Goal: Information Seeking & Learning: Check status

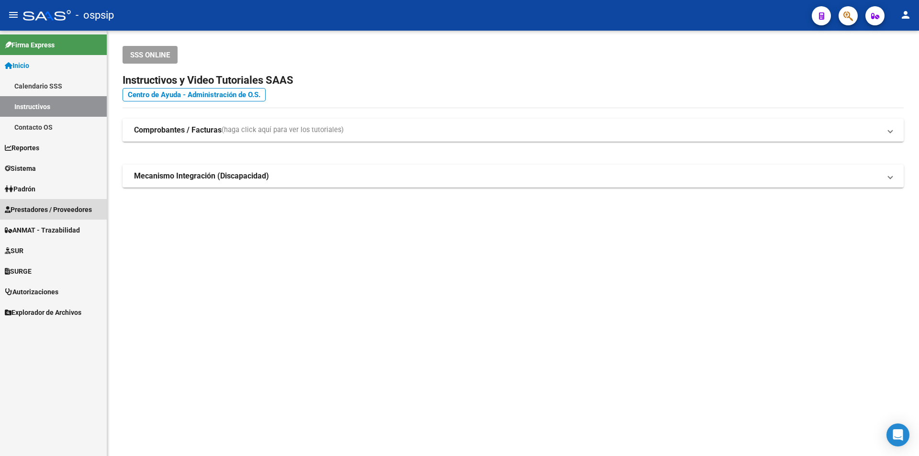
click at [60, 206] on span "Prestadores / Proveedores" at bounding box center [48, 209] width 87 height 11
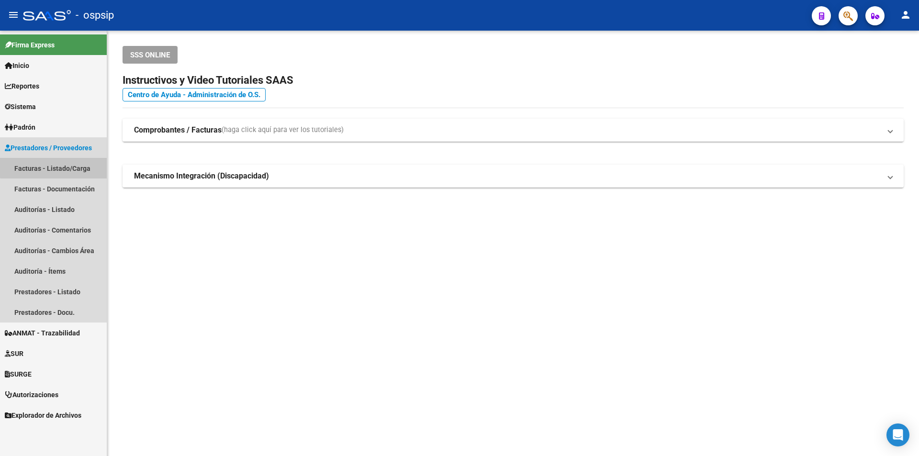
click at [56, 163] on link "Facturas - Listado/Carga" at bounding box center [53, 168] width 107 height 21
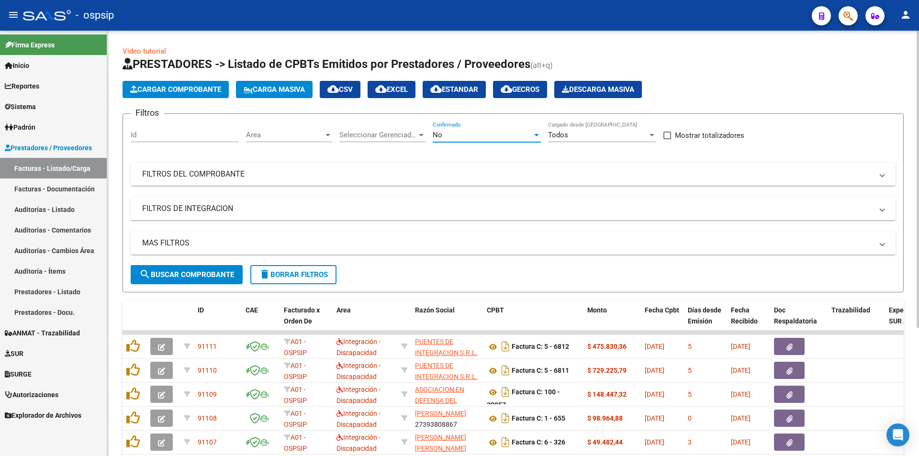
click at [513, 136] on div "No" at bounding box center [482, 135] width 100 height 9
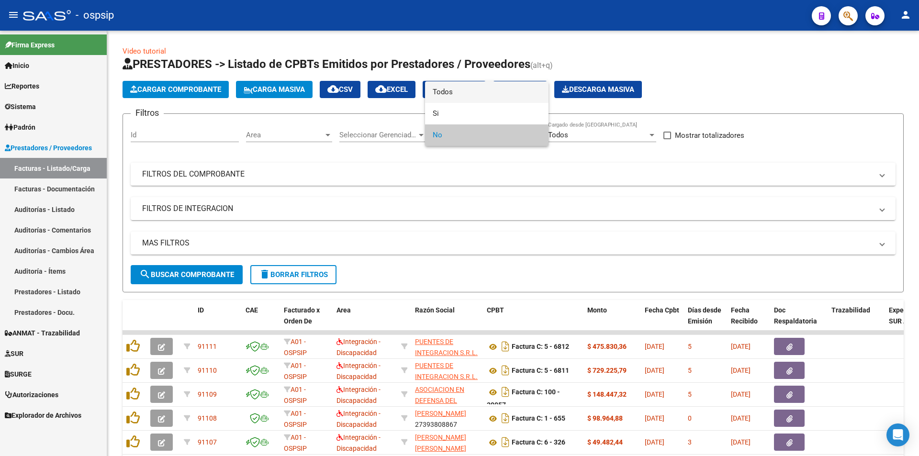
click at [488, 95] on span "Todos" at bounding box center [486, 92] width 108 height 22
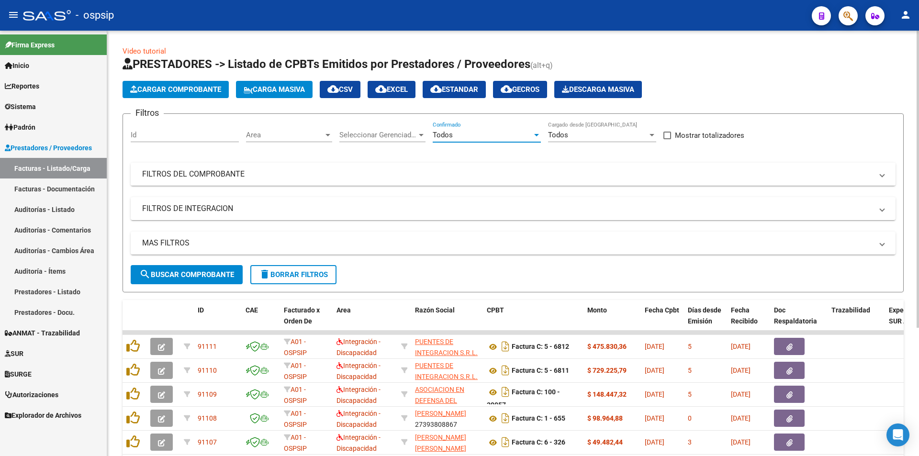
click at [200, 183] on mat-expansion-panel-header "FILTROS DEL COMPROBANTE" at bounding box center [513, 174] width 764 height 23
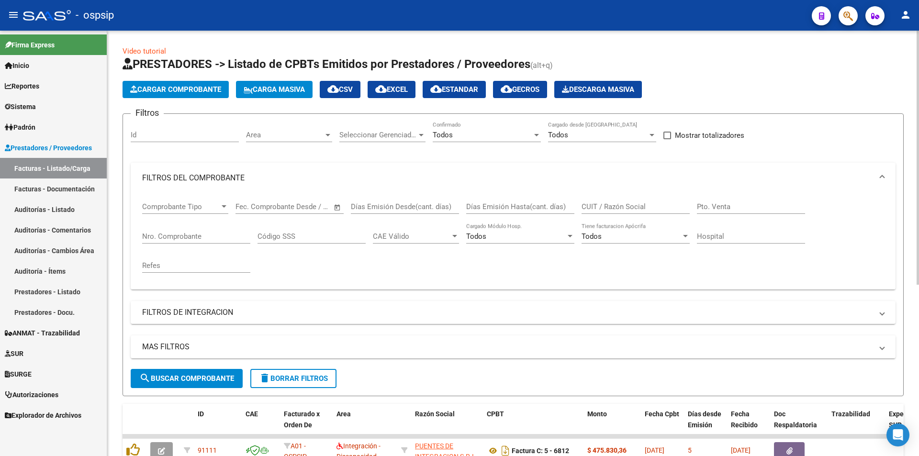
click at [193, 239] on input "Nro. Comprobante" at bounding box center [196, 236] width 108 height 9
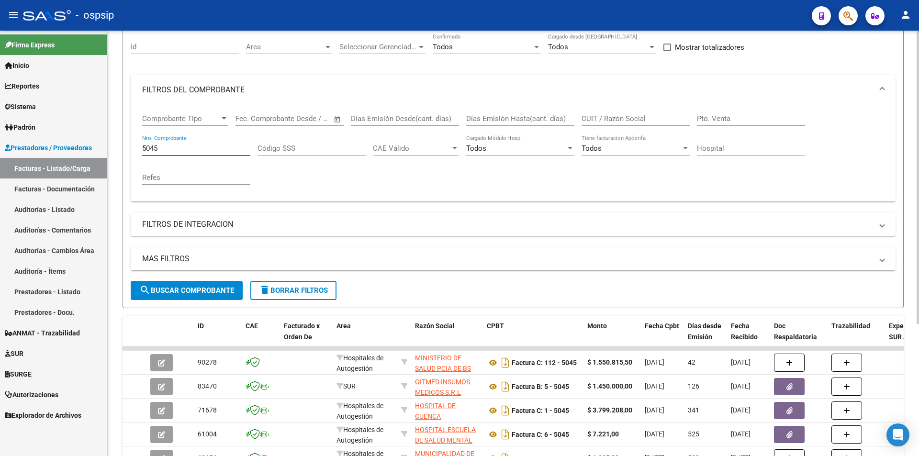
scroll to position [144, 0]
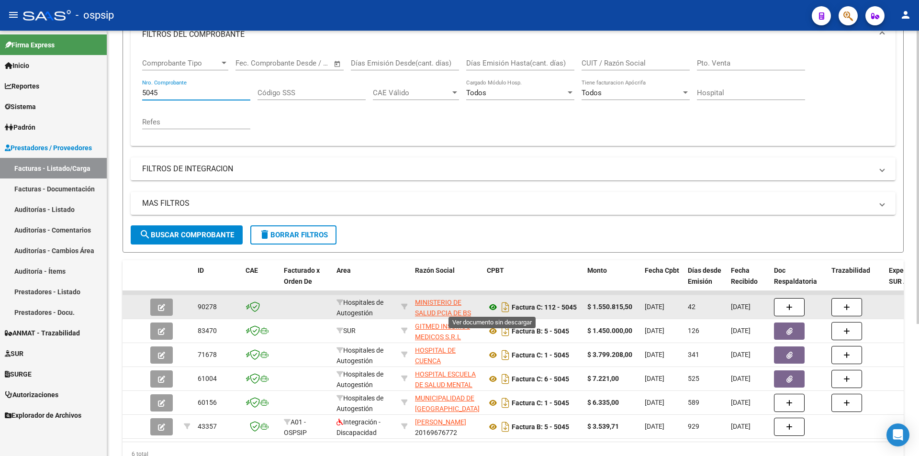
type input "5045"
click at [490, 307] on icon at bounding box center [493, 306] width 12 height 11
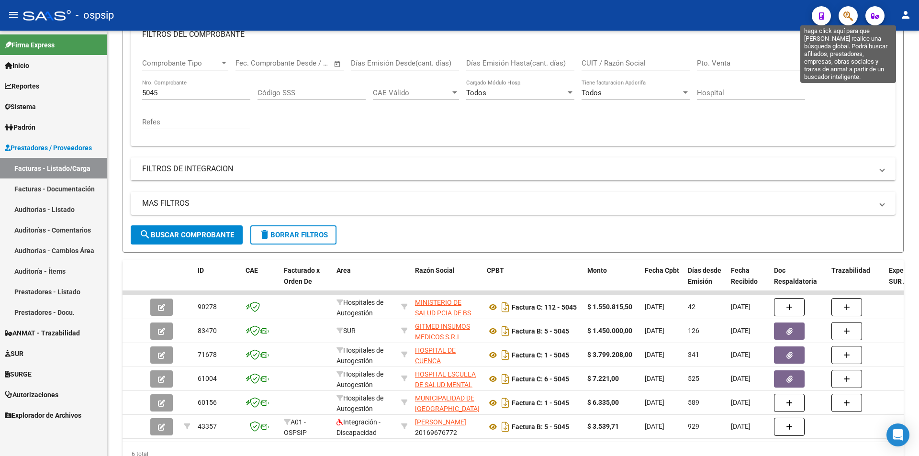
click at [845, 17] on icon "button" at bounding box center [848, 16] width 10 height 11
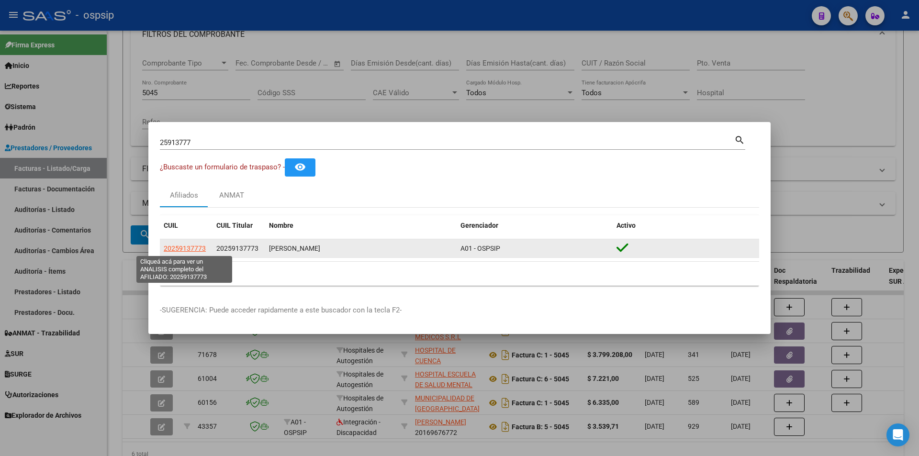
click at [169, 250] on span "20259137773" at bounding box center [185, 248] width 42 height 8
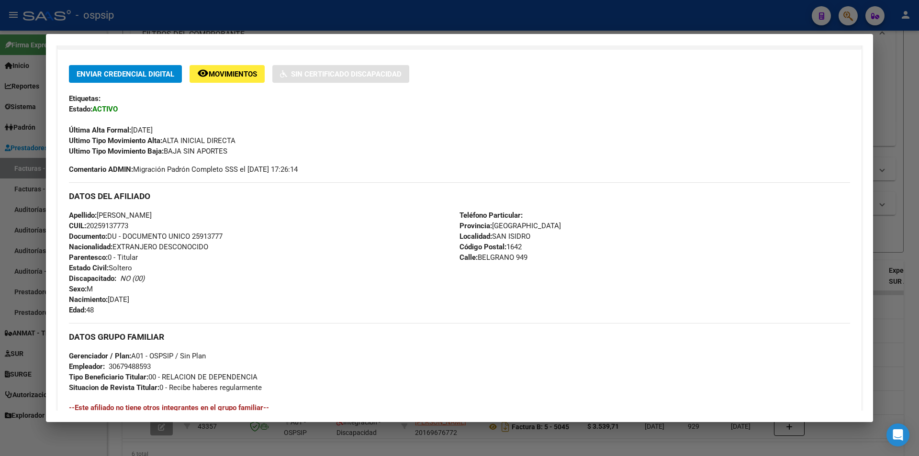
scroll to position [353, 0]
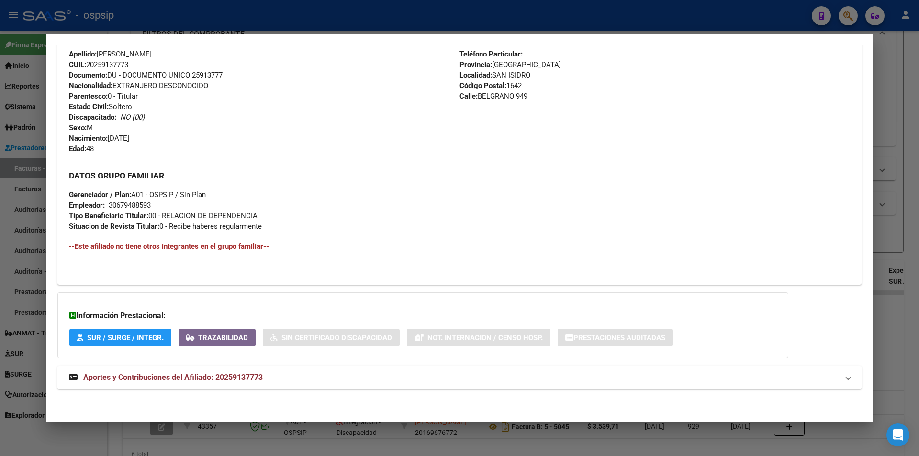
click at [314, 374] on mat-panel-title "Aportes y Contribuciones del Afiliado: 20259137773" at bounding box center [453, 377] width 769 height 11
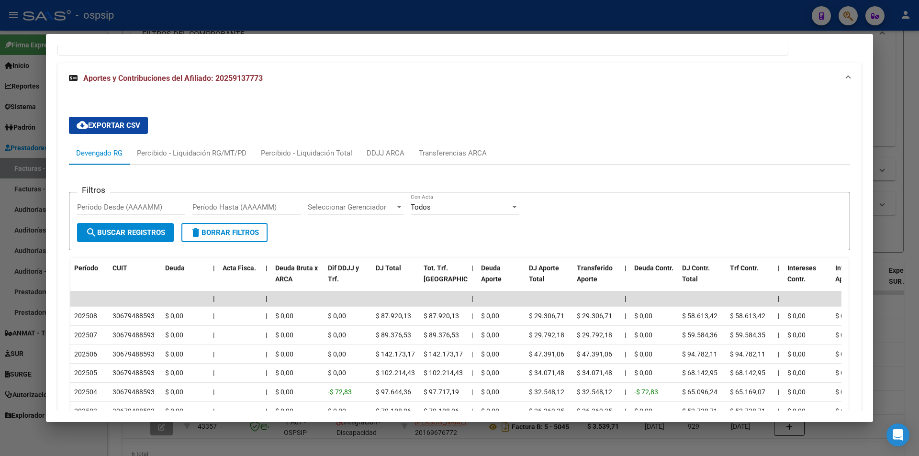
scroll to position [592, 0]
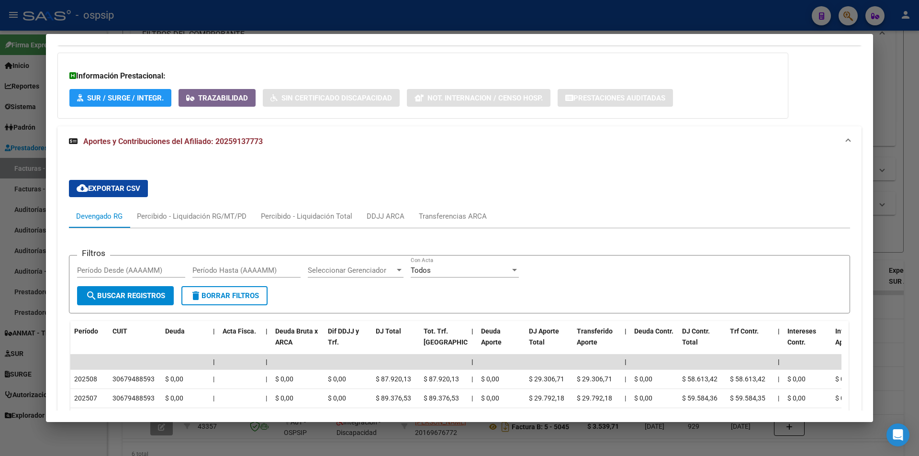
click at [391, 15] on div at bounding box center [459, 228] width 919 height 456
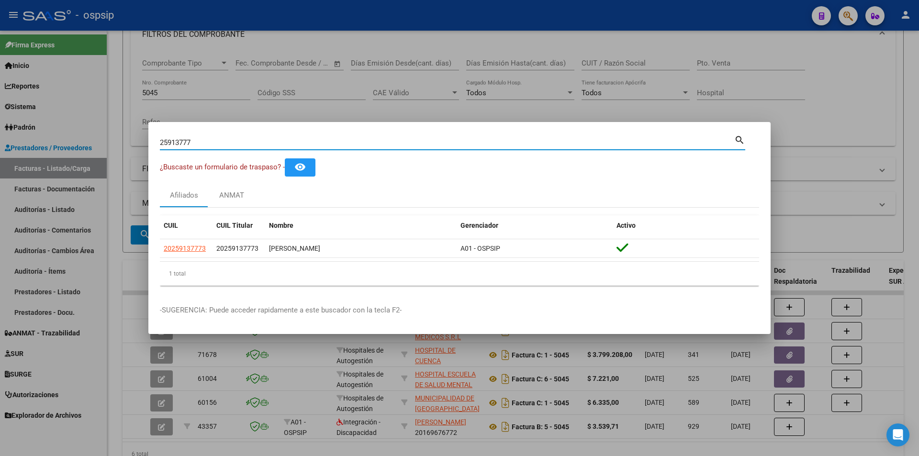
drag, startPoint x: 229, startPoint y: 142, endPoint x: 104, endPoint y: 135, distance: 125.5
click at [104, 135] on div "25913777 Buscar (apellido, dni, cuil, nro traspaso, cuit, obra social) search ¿…" at bounding box center [459, 228] width 919 height 456
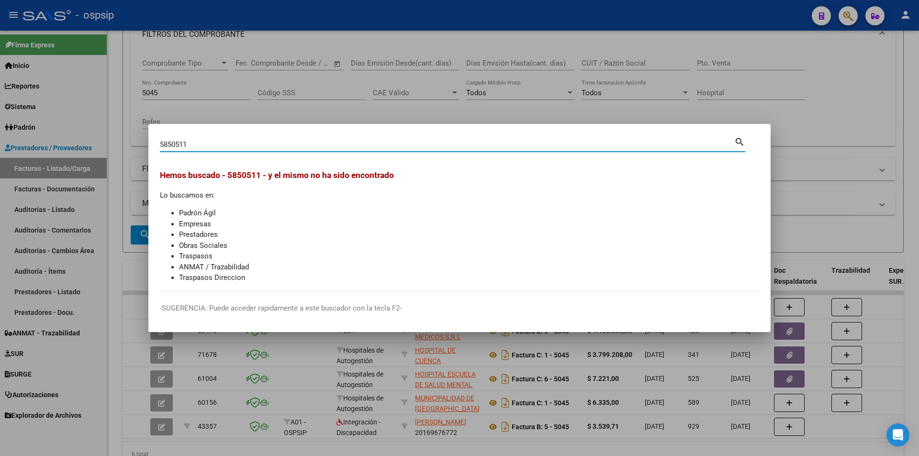
click at [166, 143] on input "5850511" at bounding box center [447, 144] width 574 height 9
type input "58450511"
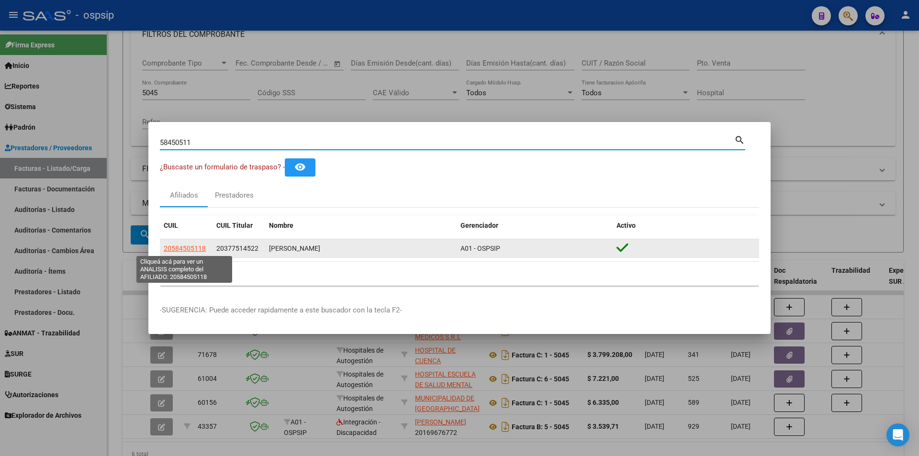
click at [175, 250] on span "20584505118" at bounding box center [185, 248] width 42 height 8
type textarea "20584505118"
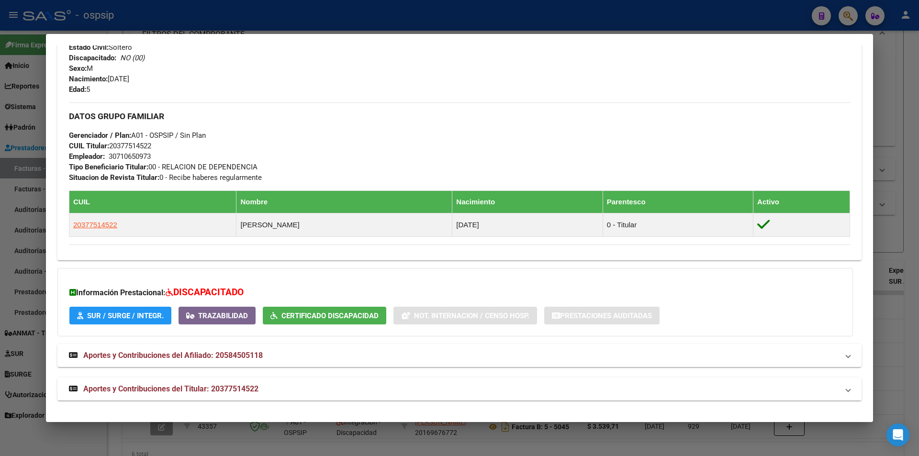
scroll to position [384, 0]
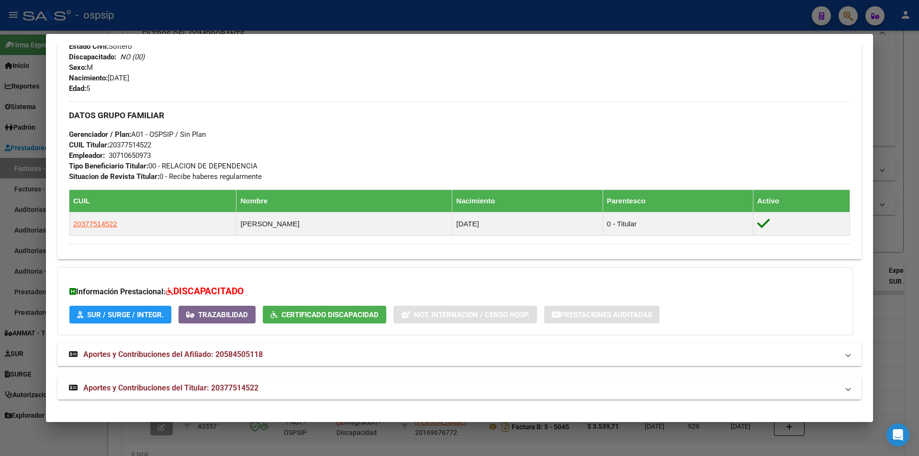
click at [323, 392] on mat-panel-title "Aportes y Contribuciones del Titular: 20377514522" at bounding box center [453, 387] width 769 height 11
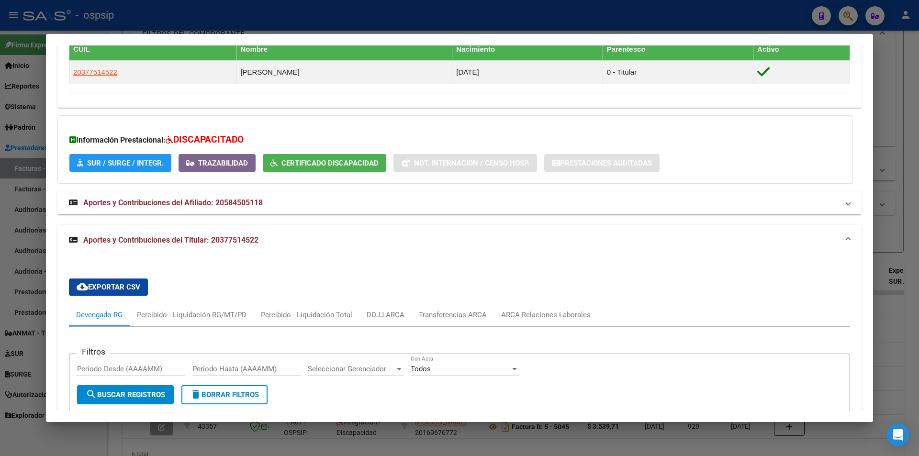
scroll to position [488, 0]
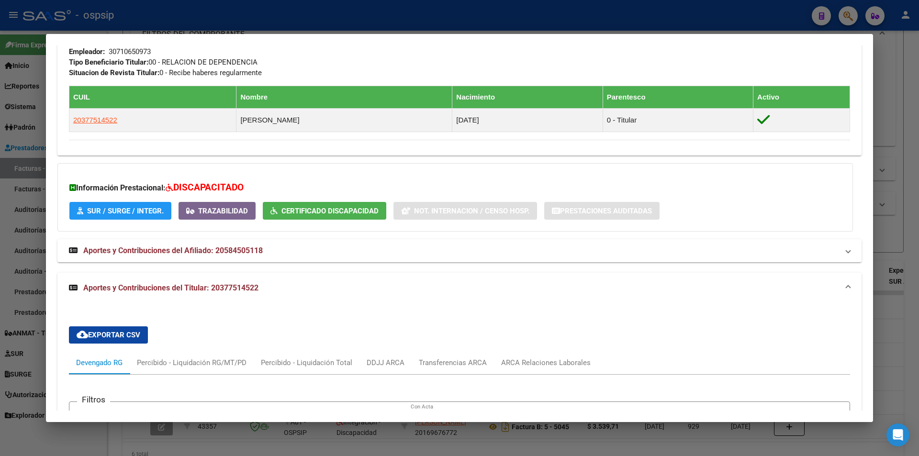
click at [330, 22] on div at bounding box center [459, 228] width 919 height 456
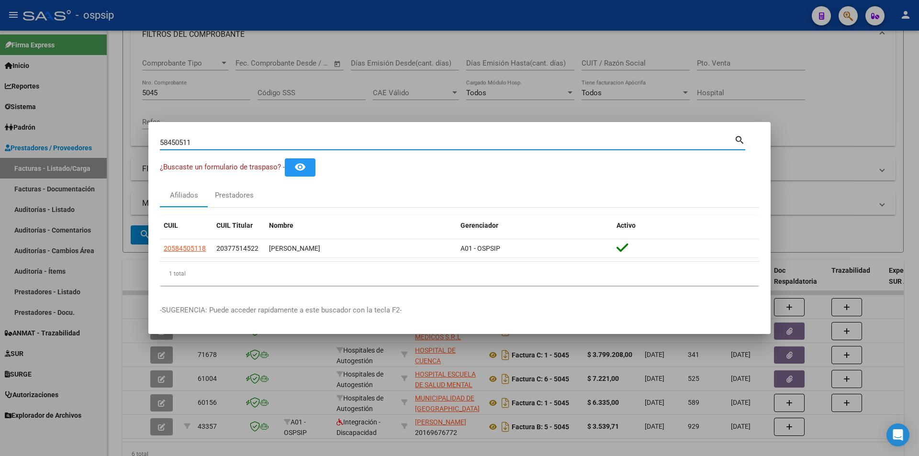
drag, startPoint x: 231, startPoint y: 144, endPoint x: 0, endPoint y: 144, distance: 230.6
click at [0, 143] on div "58450511 Buscar (apellido, dni, cuil, nro traspaso, cuit, obra social) search ¿…" at bounding box center [459, 228] width 919 height 456
type input "40664412"
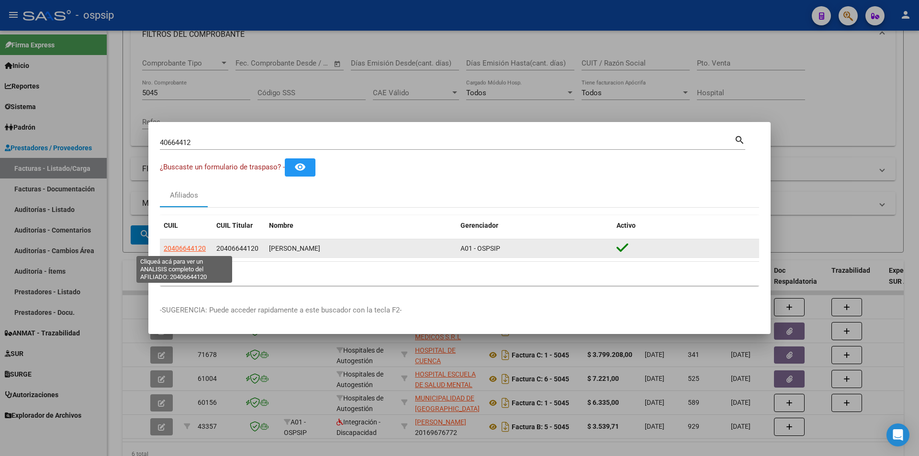
click at [183, 244] on span "20406644120" at bounding box center [185, 248] width 42 height 8
type textarea "20406644120"
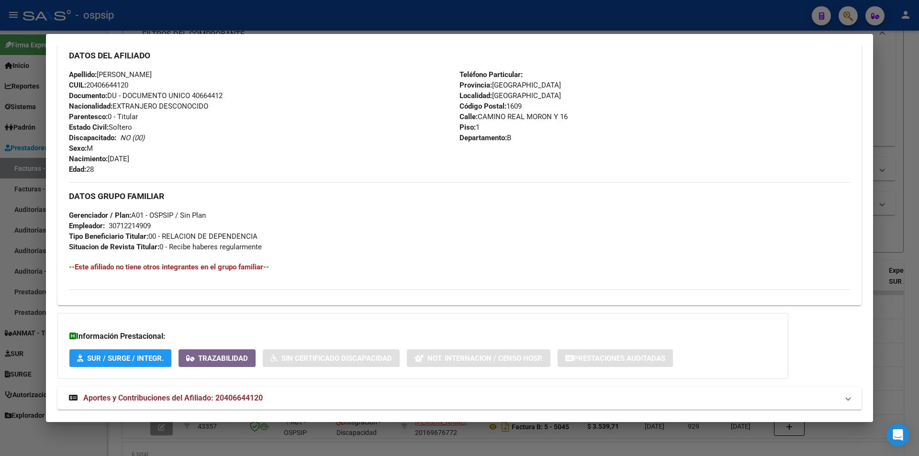
scroll to position [353, 0]
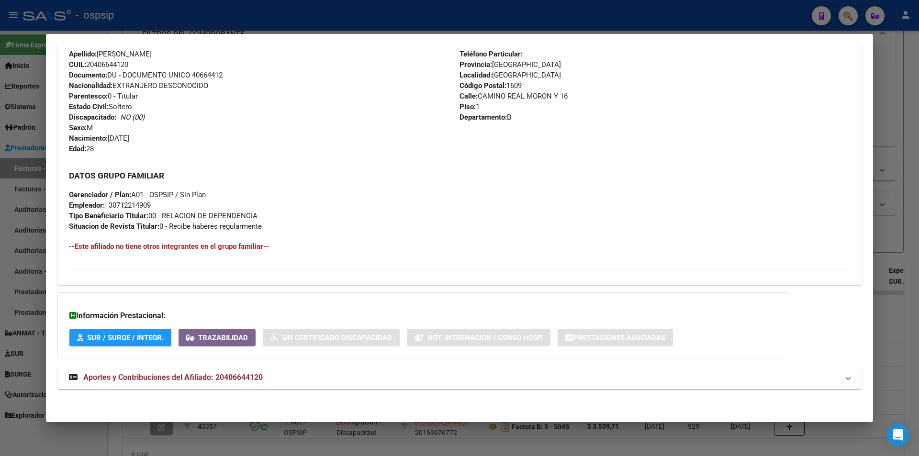
click at [285, 382] on mat-panel-title "Aportes y Contribuciones del Afiliado: 20406644120" at bounding box center [453, 377] width 769 height 11
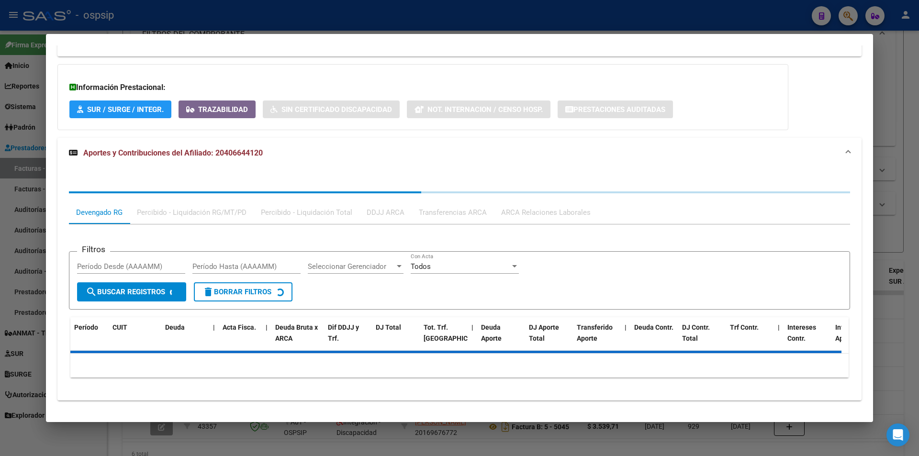
scroll to position [592, 0]
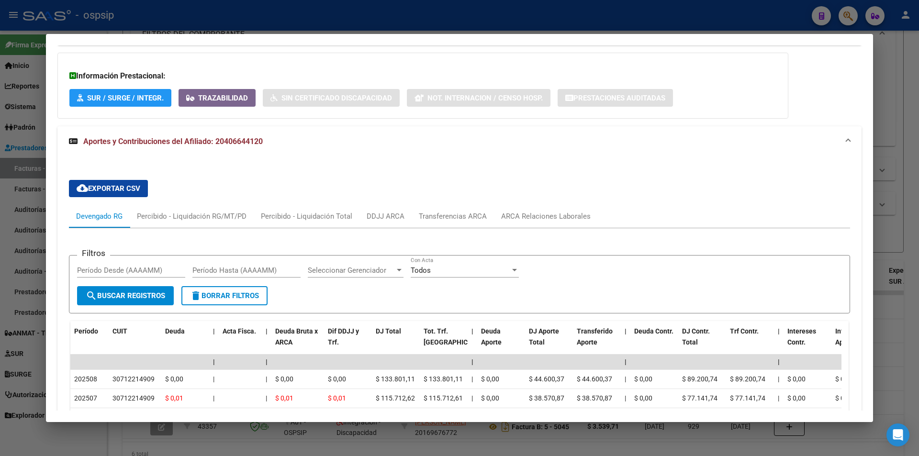
click at [330, 9] on div at bounding box center [459, 228] width 919 height 456
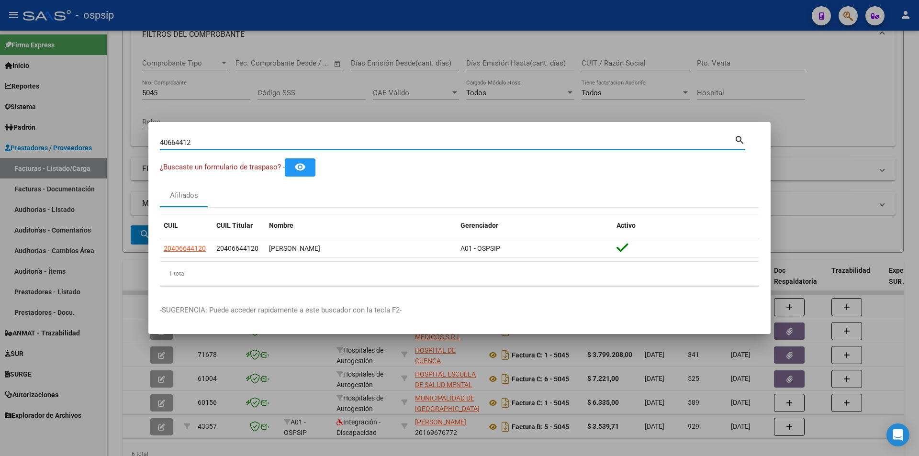
drag, startPoint x: 218, startPoint y: 144, endPoint x: 0, endPoint y: 147, distance: 218.2
click at [0, 147] on div "40664412 Buscar (apellido, dni, cuil, nro traspaso, cuit, obra social) search ¿…" at bounding box center [459, 228] width 919 height 456
type input "41174759"
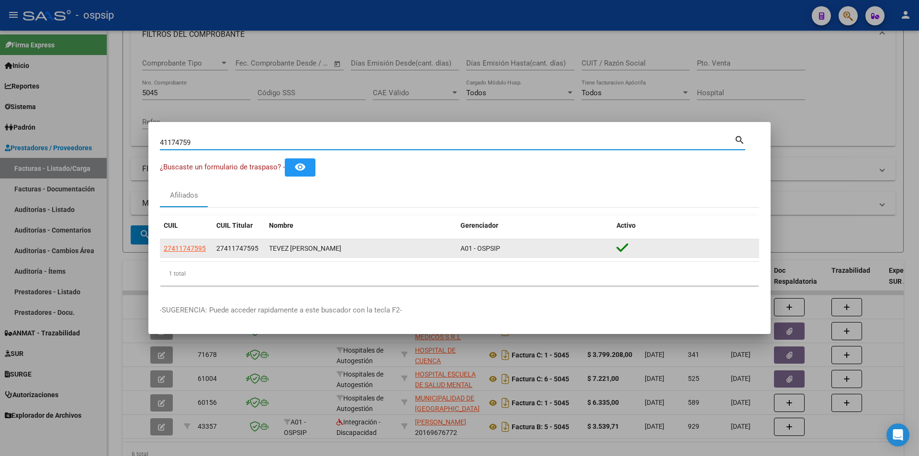
click at [177, 240] on datatable-body-cell "27411747595" at bounding box center [186, 248] width 53 height 19
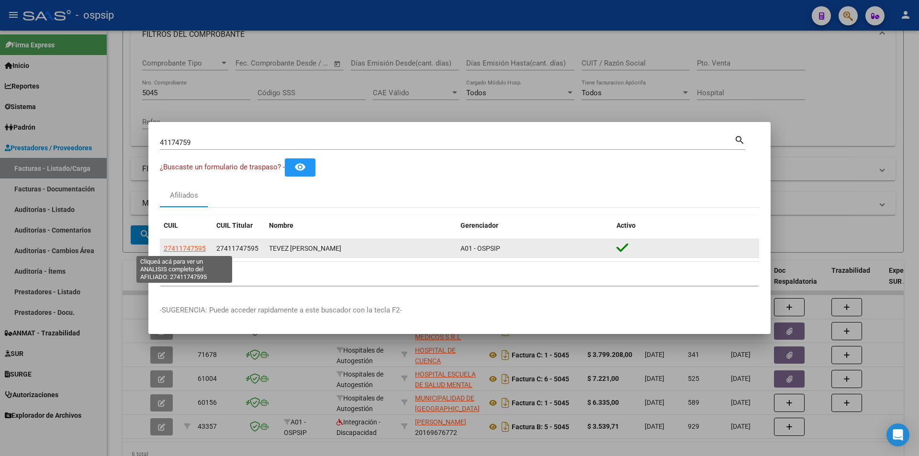
click at [188, 245] on span "27411747595" at bounding box center [185, 248] width 42 height 8
type textarea "27411747595"
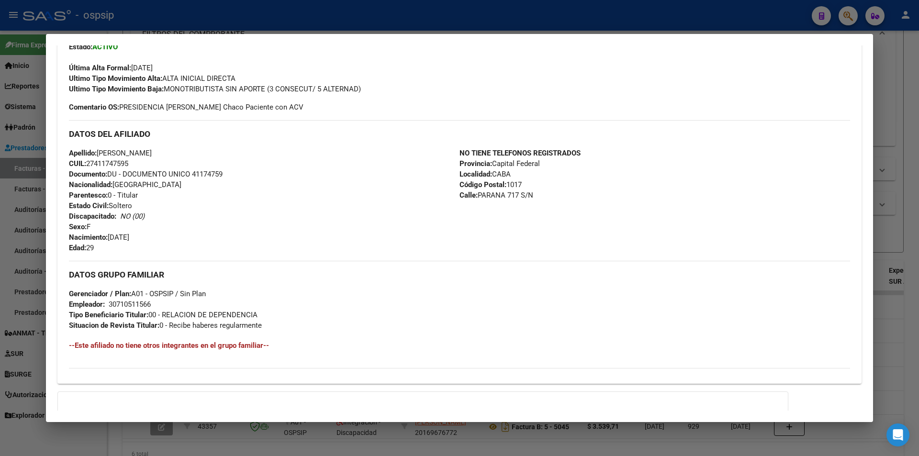
scroll to position [353, 0]
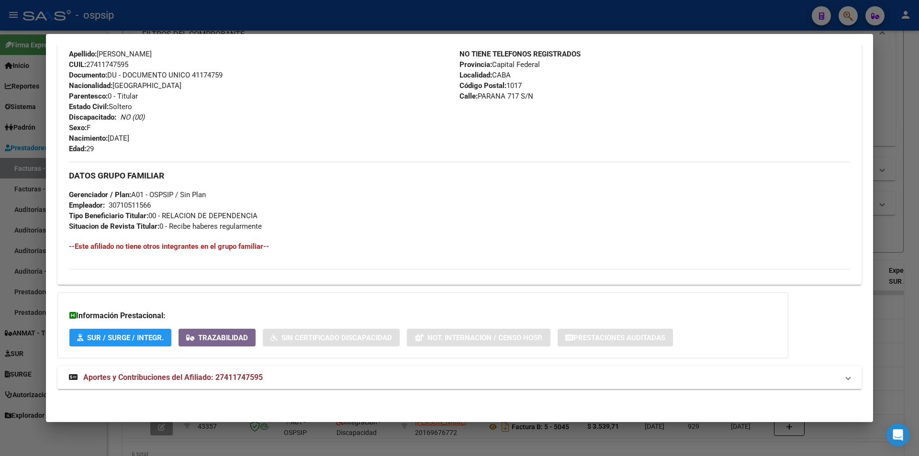
click at [273, 388] on mat-expansion-panel-header "Aportes y Contribuciones del Afiliado: 27411747595" at bounding box center [459, 377] width 804 height 23
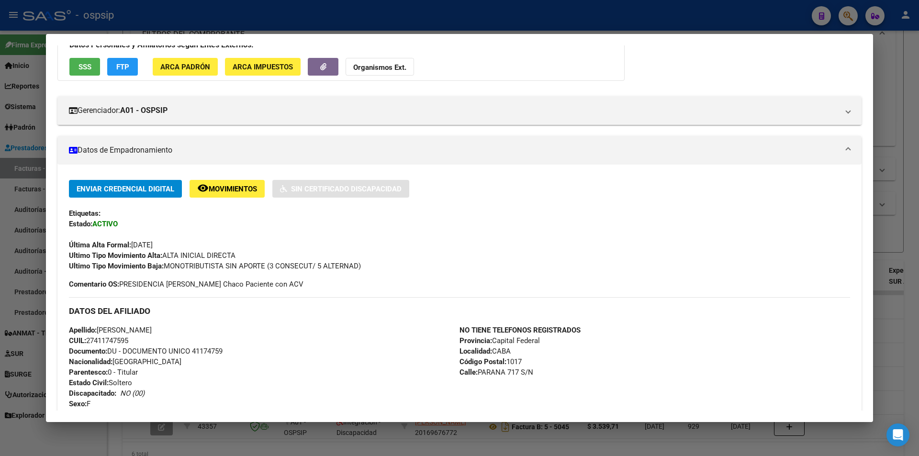
scroll to position [0, 0]
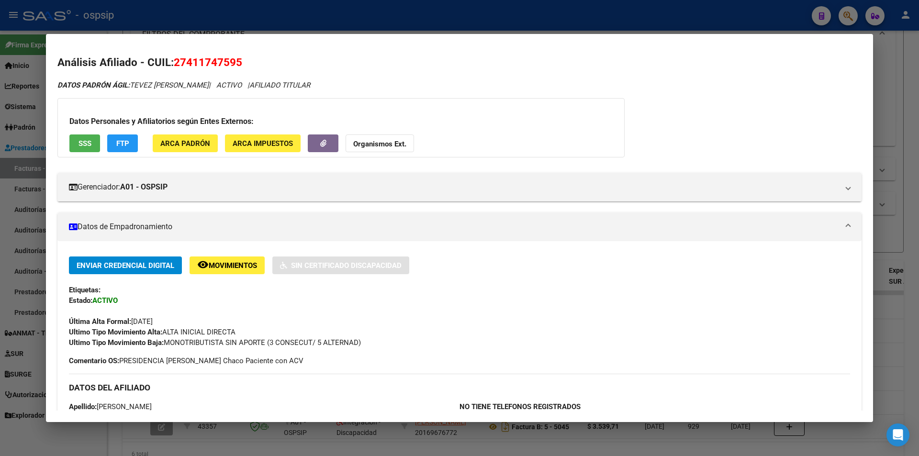
click at [299, 88] on span "AFILIADO TITULAR" at bounding box center [279, 85] width 61 height 9
click at [87, 147] on span "SSS" at bounding box center [84, 143] width 13 height 9
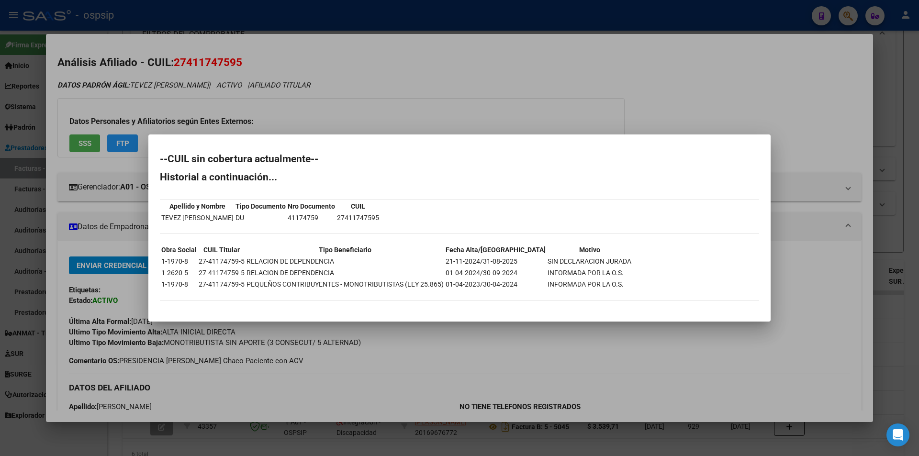
click at [532, 90] on div at bounding box center [459, 228] width 919 height 456
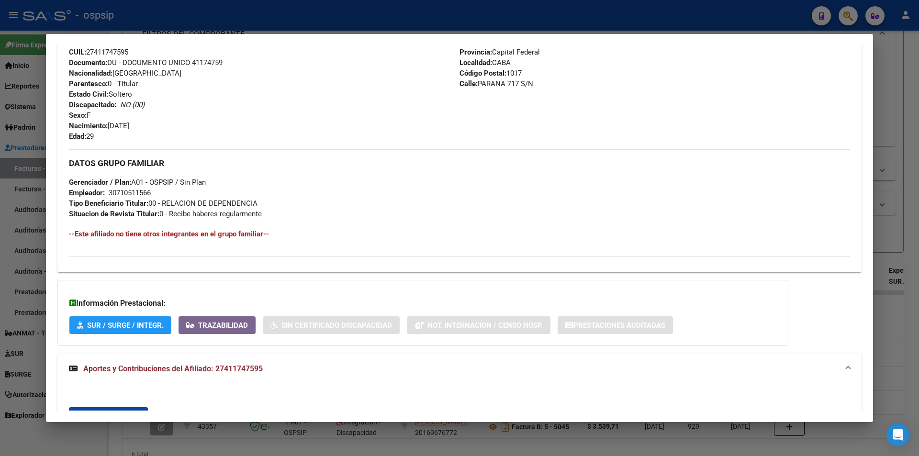
scroll to position [269, 0]
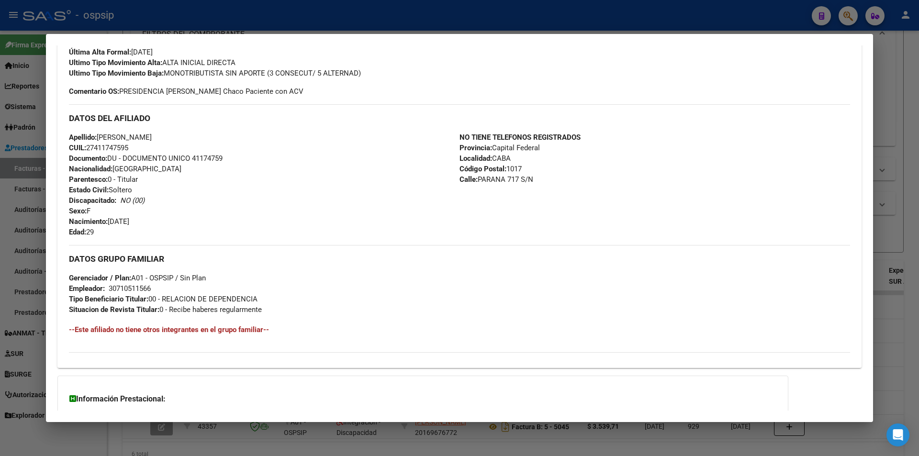
click at [308, 20] on div at bounding box center [459, 228] width 919 height 456
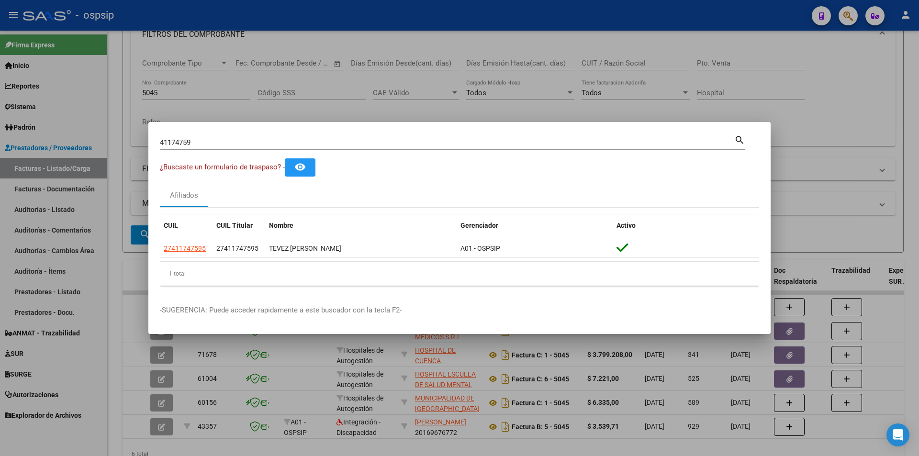
drag, startPoint x: 244, startPoint y: 144, endPoint x: 0, endPoint y: 163, distance: 244.3
click at [0, 163] on div "41174759 Buscar (apellido, dni, cuil, nro traspaso, cuit, obra social) search ¿…" at bounding box center [459, 228] width 919 height 456
type input "96026918"
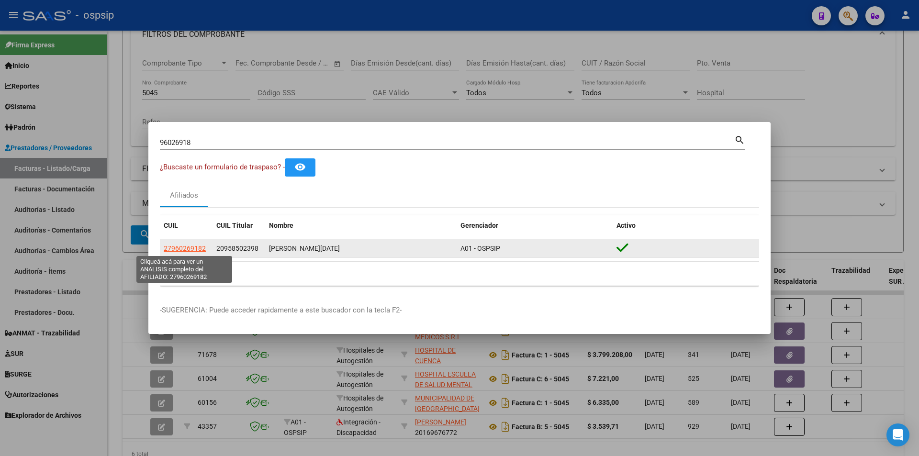
click at [177, 248] on span "27960269182" at bounding box center [185, 248] width 42 height 8
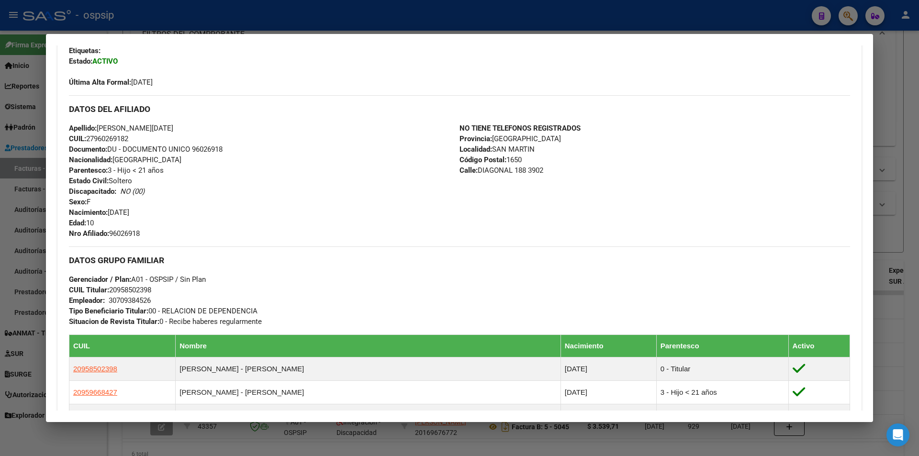
scroll to position [383, 0]
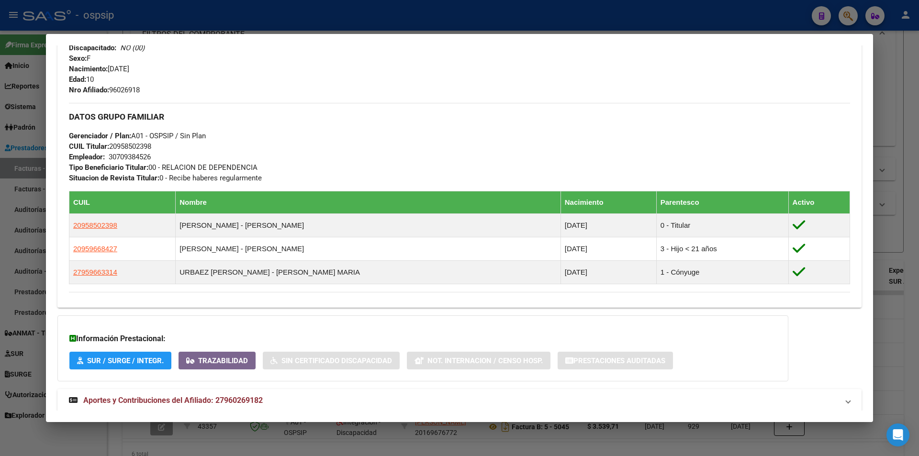
click at [228, 401] on span "Aportes y Contribuciones del Afiliado: 27960269182" at bounding box center [172, 400] width 179 height 9
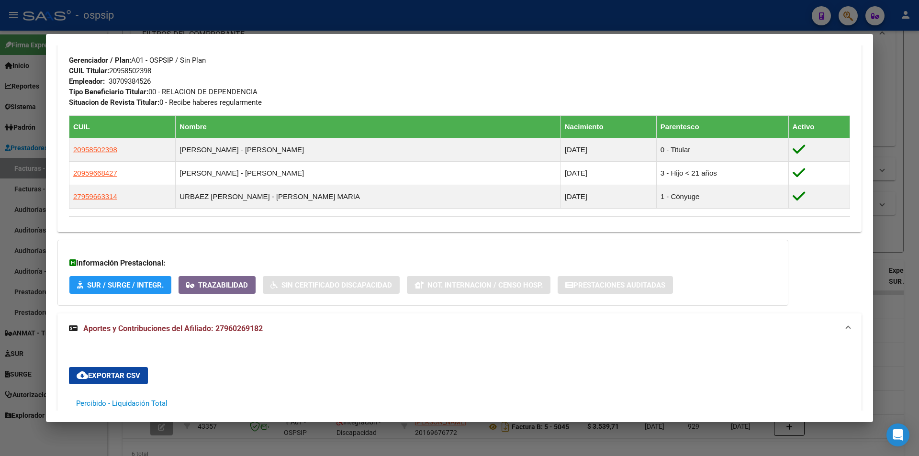
scroll to position [431, 0]
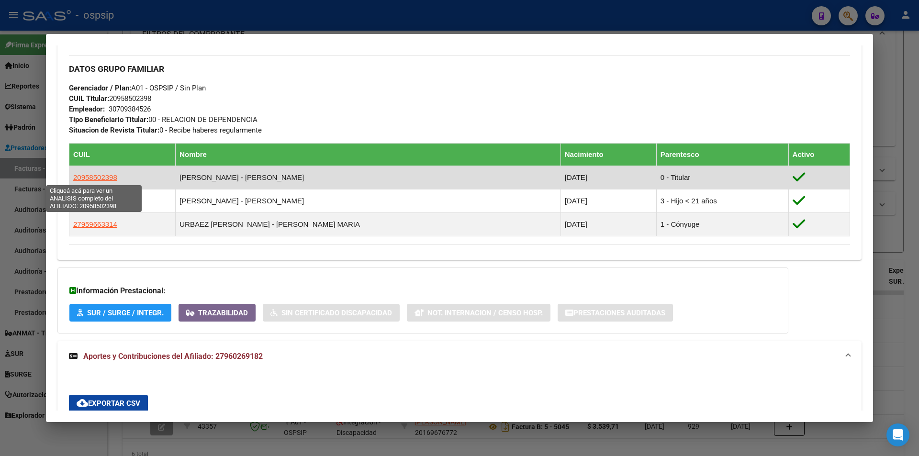
click at [82, 180] on span "20958502398" at bounding box center [95, 177] width 44 height 8
type textarea "20958502398"
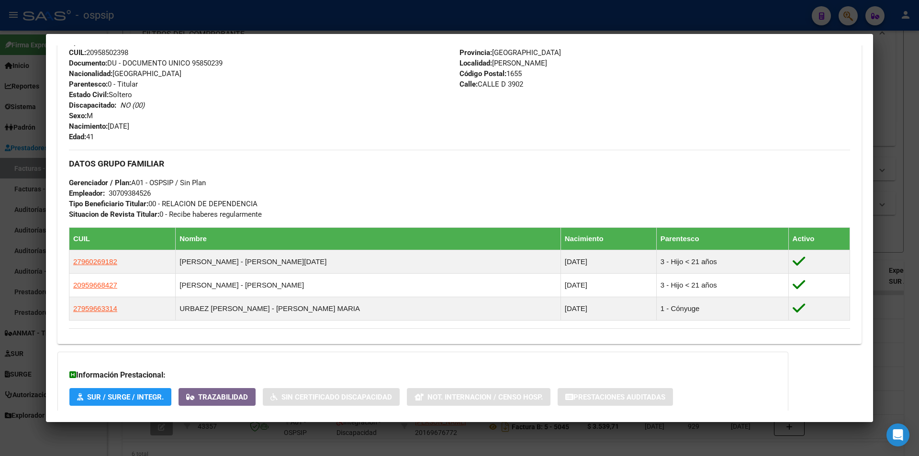
scroll to position [403, 0]
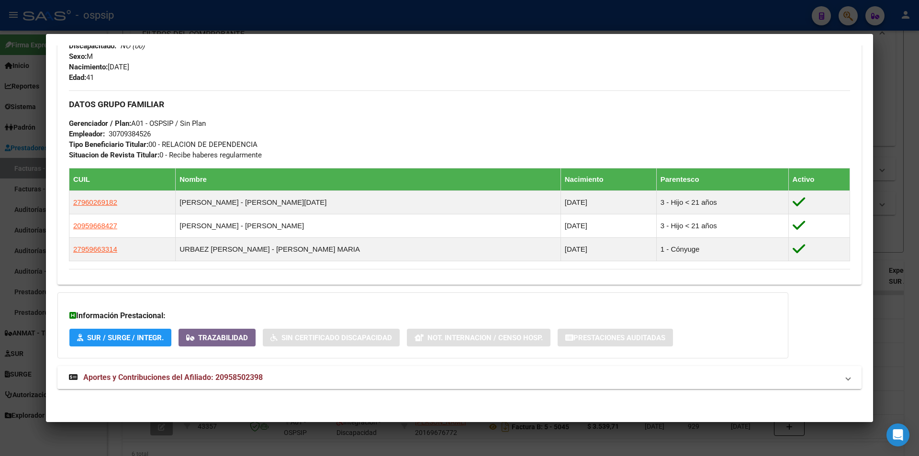
click at [271, 384] on mat-expansion-panel-header "Aportes y Contribuciones del Afiliado: 20958502398" at bounding box center [459, 377] width 804 height 23
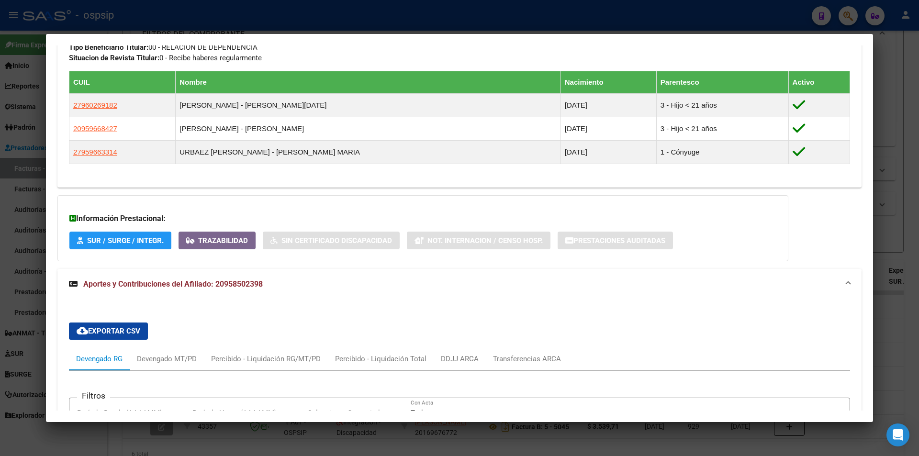
scroll to position [499, 0]
click at [454, 20] on div at bounding box center [459, 228] width 919 height 456
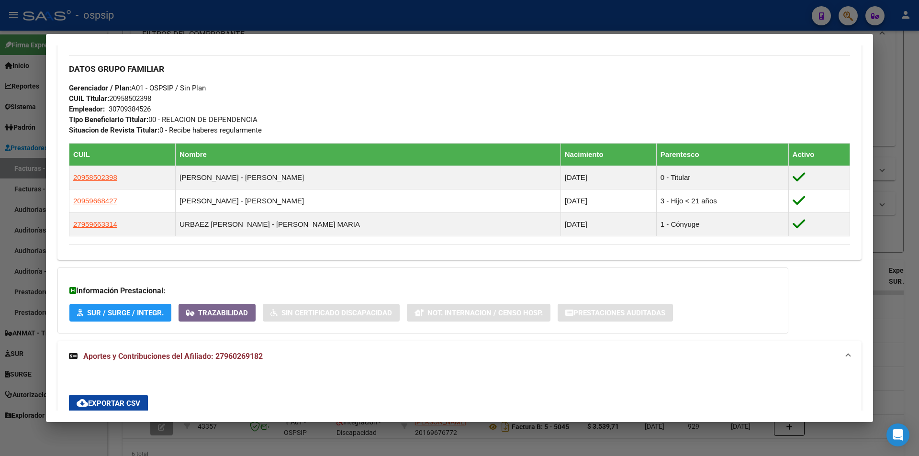
click at [310, 26] on div at bounding box center [459, 228] width 919 height 456
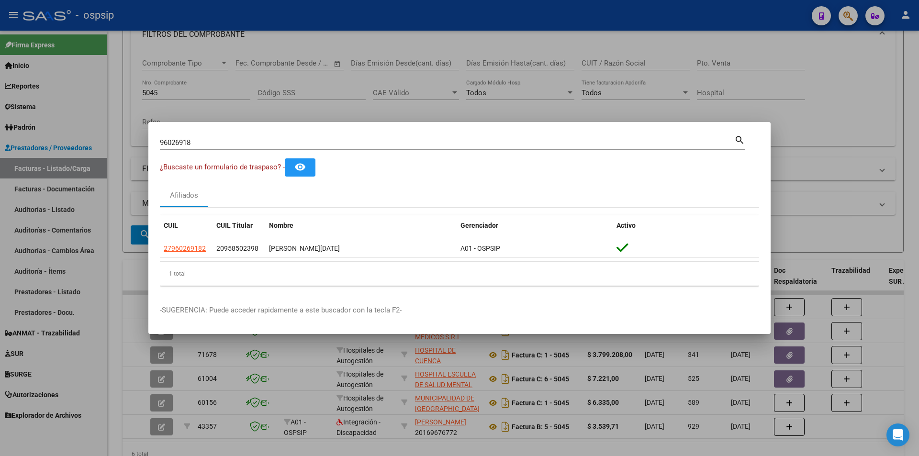
drag, startPoint x: 248, startPoint y: 133, endPoint x: 67, endPoint y: 174, distance: 185.4
click at [67, 174] on div "96026918 Buscar (apellido, dni, cuil, nro traspaso, cuit, obra social) search ¿…" at bounding box center [459, 228] width 919 height 456
drag, startPoint x: 231, startPoint y: 141, endPoint x: 0, endPoint y: 144, distance: 230.6
click at [0, 144] on div "96026918 Buscar (apellido, dni, cuil, nro traspaso, cuit, obra social) search ¿…" at bounding box center [459, 228] width 919 height 456
type input "21094351"
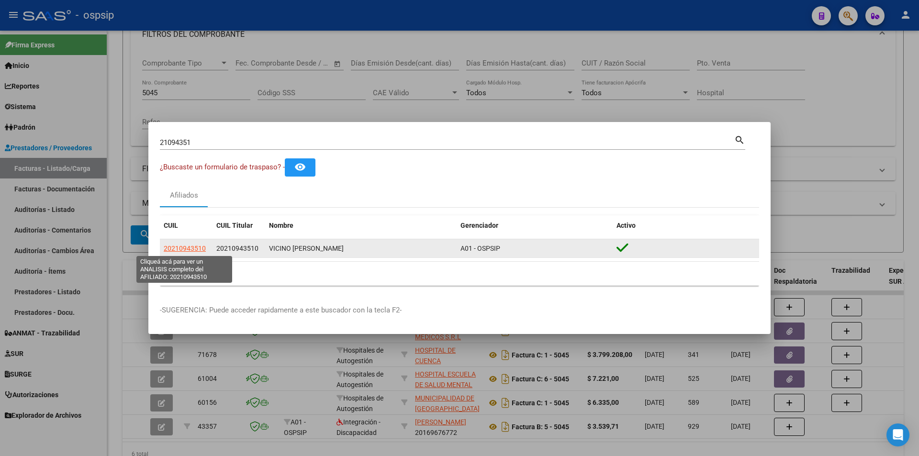
click at [181, 248] on span "20210943510" at bounding box center [185, 248] width 42 height 8
type textarea "20210943510"
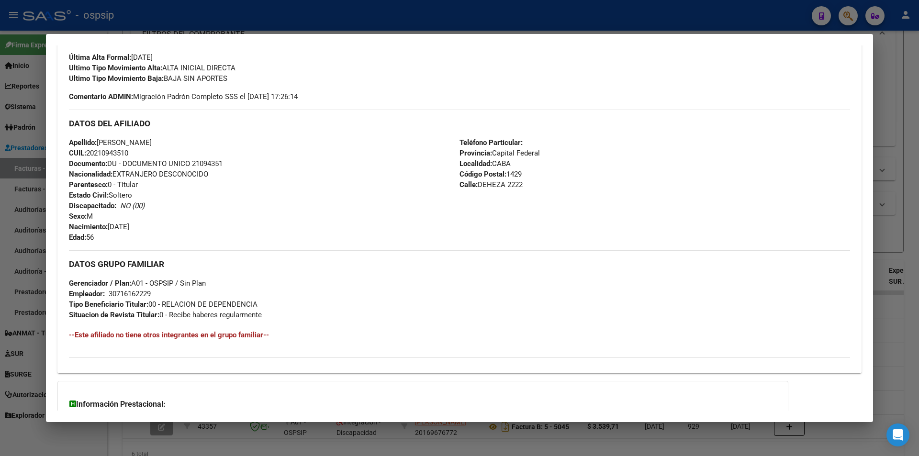
scroll to position [353, 0]
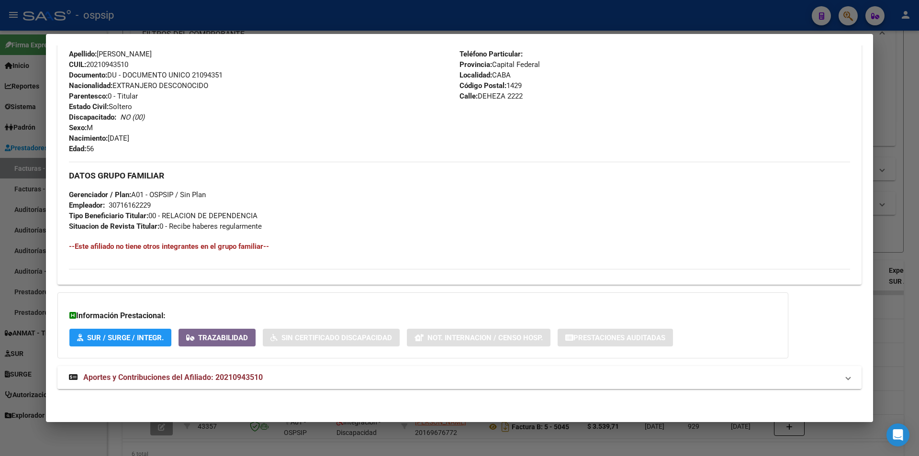
click at [303, 384] on mat-expansion-panel-header "Aportes y Contribuciones del Afiliado: 20210943510" at bounding box center [459, 377] width 804 height 23
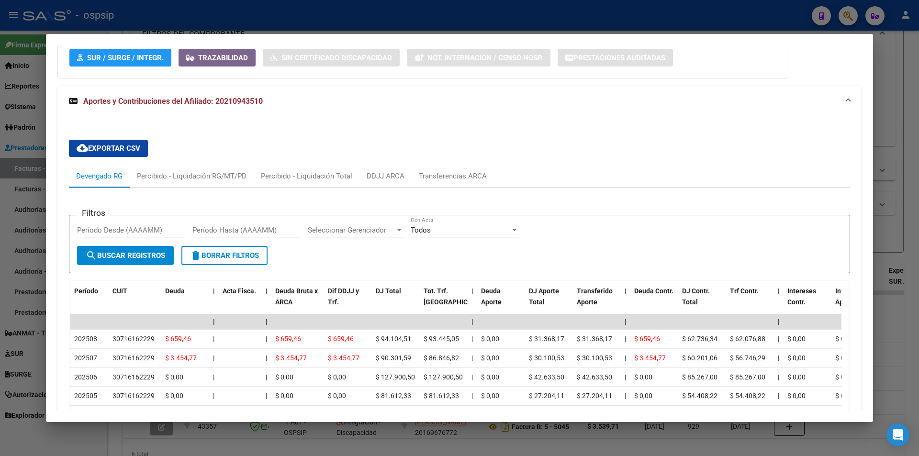
scroll to position [688, 0]
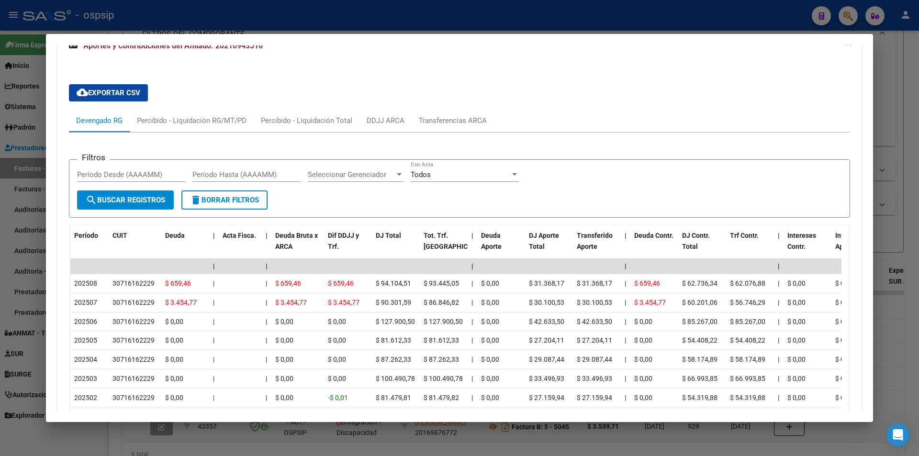
click at [306, 30] on div at bounding box center [459, 228] width 919 height 456
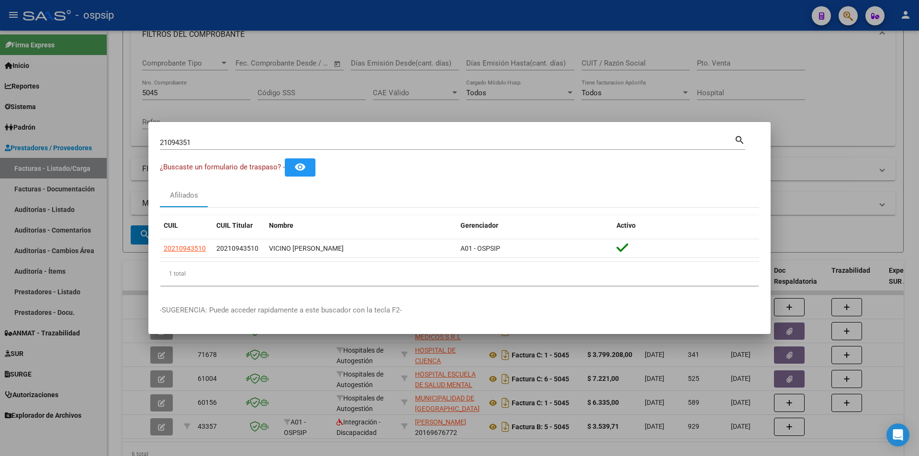
drag, startPoint x: 208, startPoint y: 150, endPoint x: 39, endPoint y: 146, distance: 169.4
click at [39, 146] on div "21094351 Buscar (apellido, dni, cuil, nro traspaso, cuit, obra social) search ¿…" at bounding box center [459, 228] width 919 height 456
click at [212, 134] on div "21094351 Buscar (apellido, dni, [PERSON_NAME], [PERSON_NAME], cuit, obra social…" at bounding box center [452, 141] width 585 height 16
type input "2"
type input "27476285"
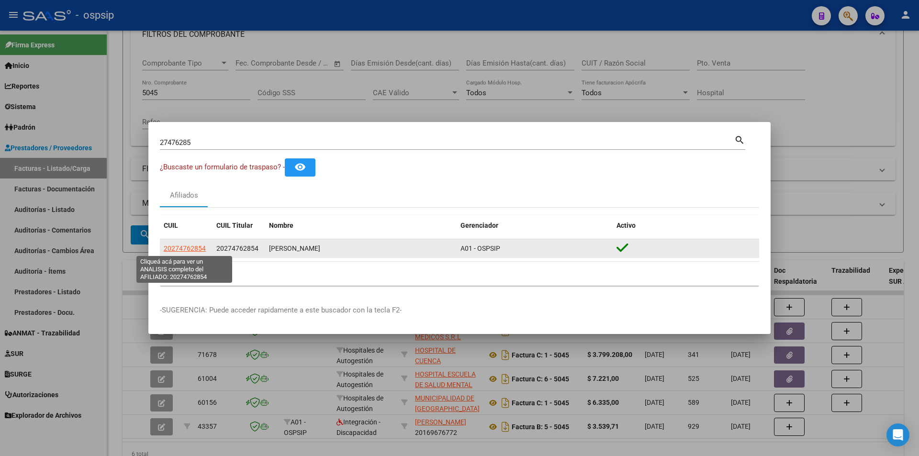
click at [176, 251] on span "20274762854" at bounding box center [185, 248] width 42 height 8
type textarea "20274762854"
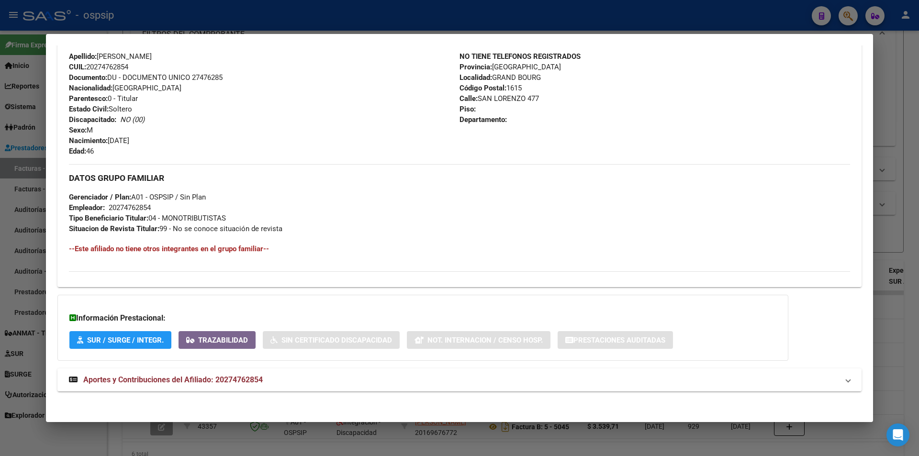
scroll to position [342, 0]
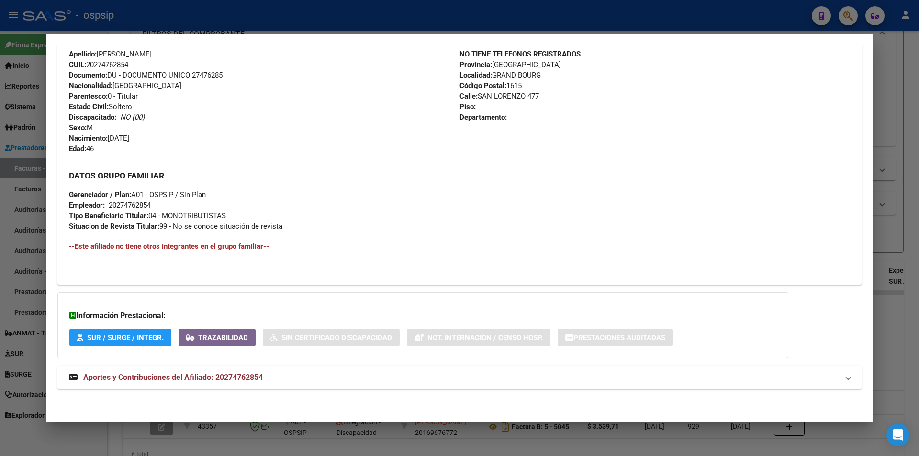
click at [231, 380] on span "Aportes y Contribuciones del Afiliado: 20274762854" at bounding box center [172, 377] width 179 height 9
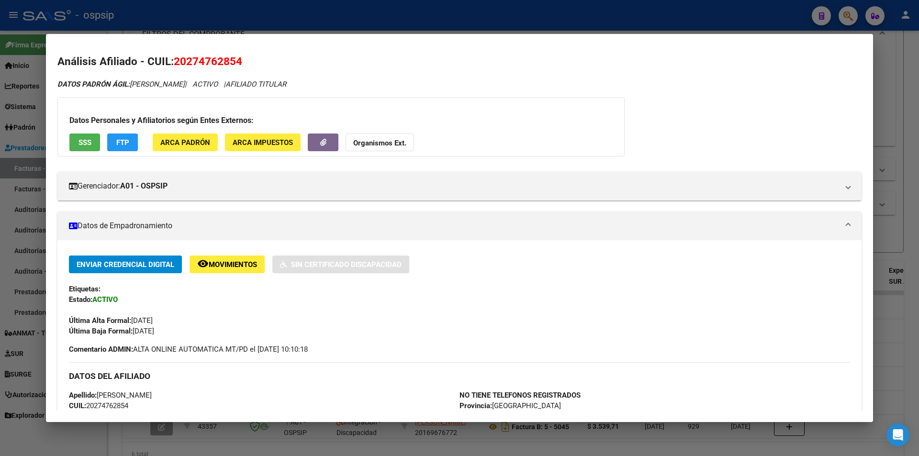
scroll to position [0, 0]
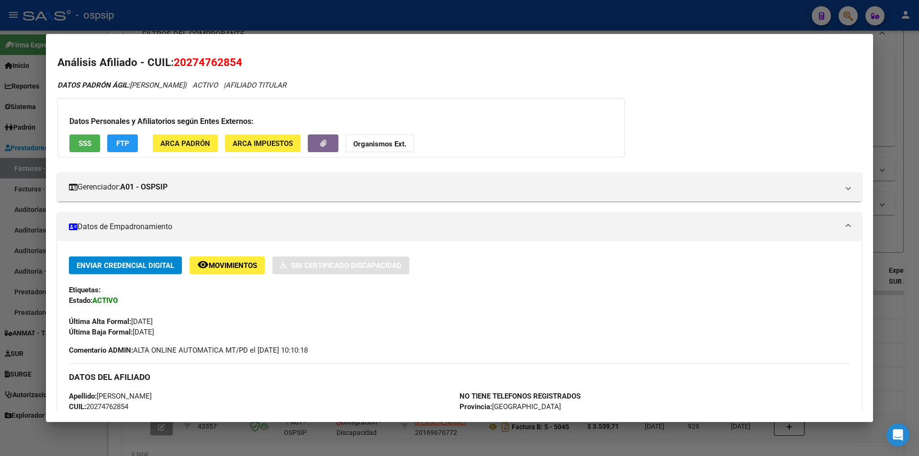
click at [380, 9] on div at bounding box center [459, 228] width 919 height 456
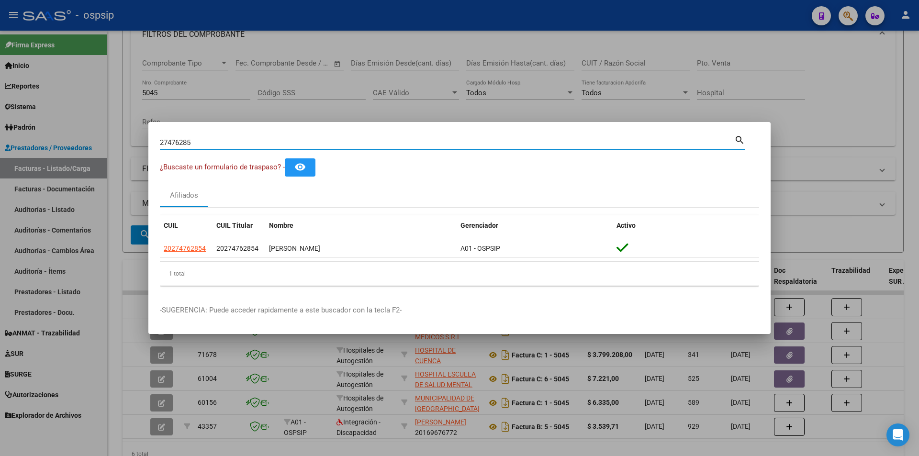
drag, startPoint x: 235, startPoint y: 146, endPoint x: 5, endPoint y: 154, distance: 230.7
click at [6, 153] on div "27476285 Buscar (apellido, dni, cuil, nro traspaso, cuit, obra social) search ¿…" at bounding box center [459, 228] width 919 height 456
type input "42118744"
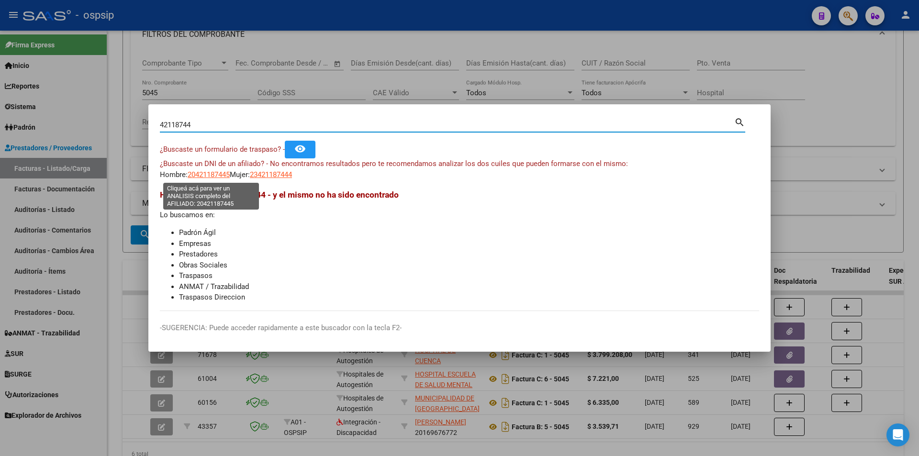
click at [211, 176] on span "20421187445" at bounding box center [209, 174] width 42 height 9
type textarea "20421187445"
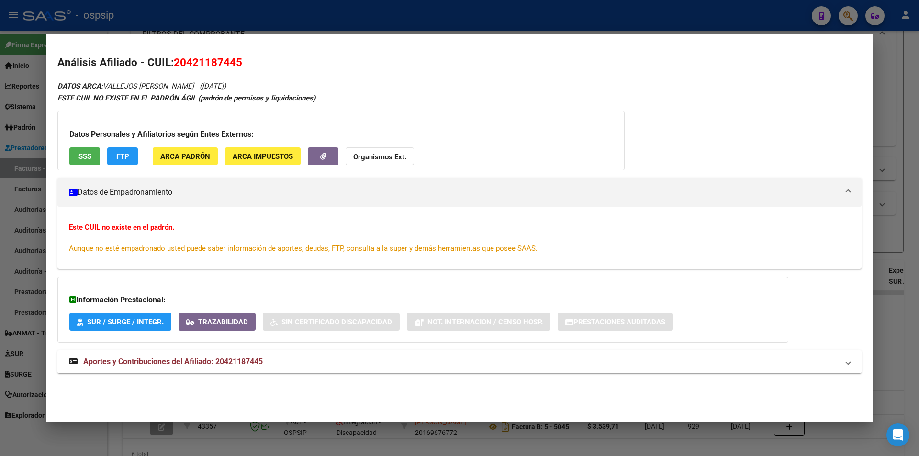
click at [224, 366] on span "Aportes y Contribuciones del Afiliado: 20421187445" at bounding box center [172, 361] width 179 height 9
click at [90, 164] on button "SSS" at bounding box center [84, 156] width 31 height 18
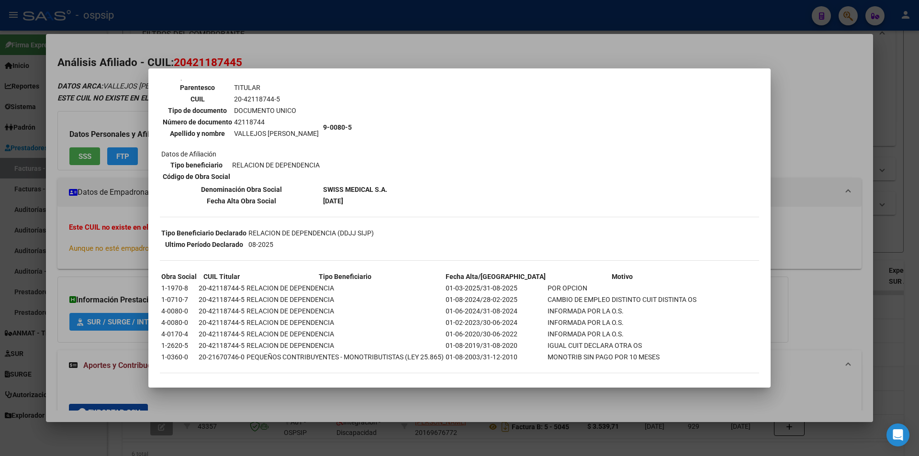
scroll to position [82, 0]
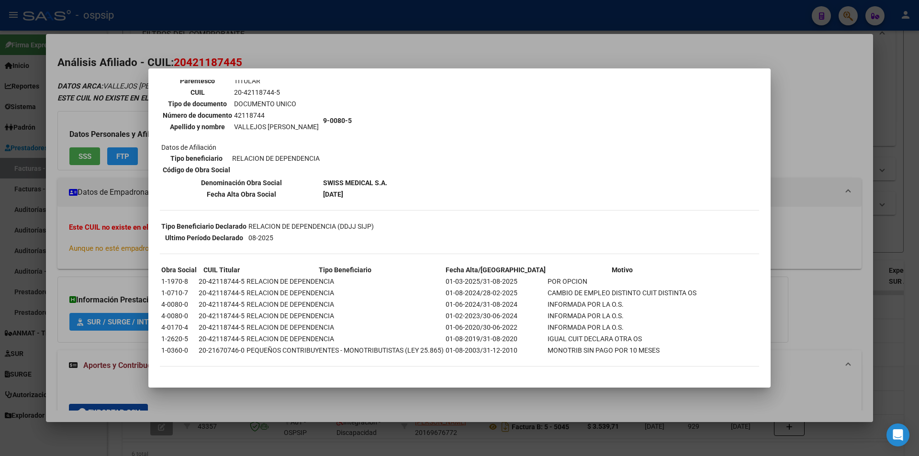
click at [382, 50] on div at bounding box center [459, 228] width 919 height 456
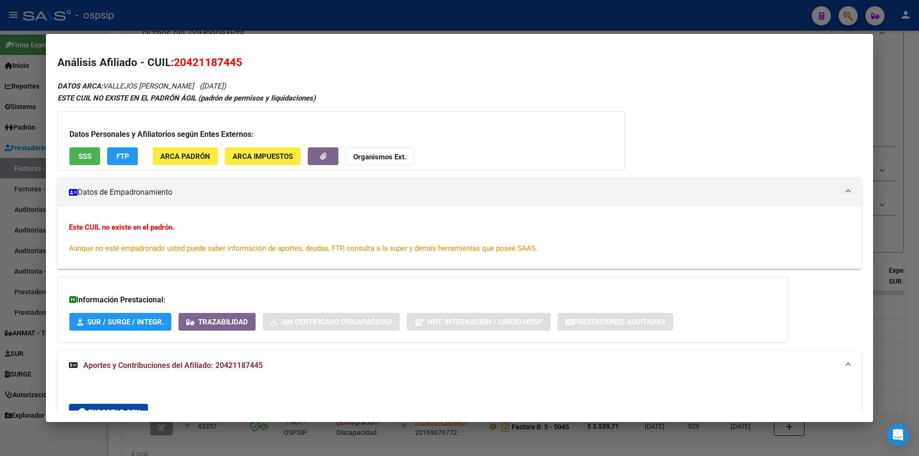
click at [366, 23] on div at bounding box center [459, 228] width 919 height 456
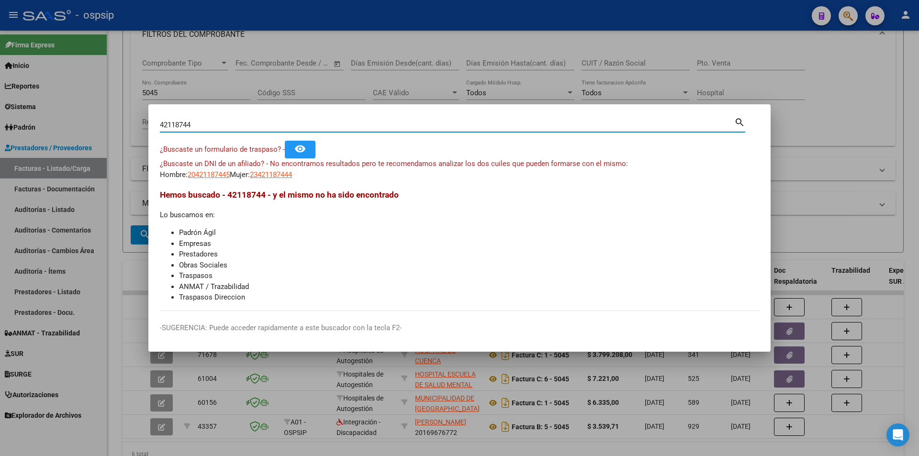
drag, startPoint x: 266, startPoint y: 128, endPoint x: 0, endPoint y: 173, distance: 269.2
click at [0, 164] on div "42118744 Buscar (apellido, dni, cuil, nro traspaso, cuit, obra social) search ¿…" at bounding box center [459, 228] width 919 height 456
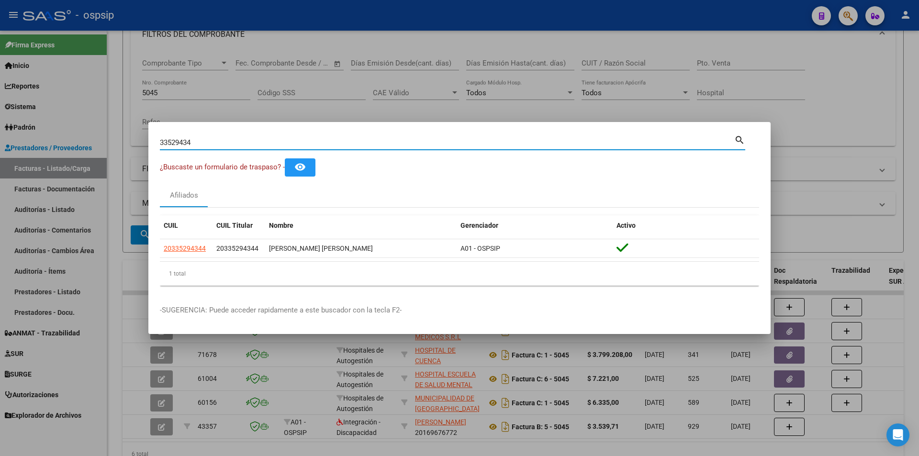
type input "33529434"
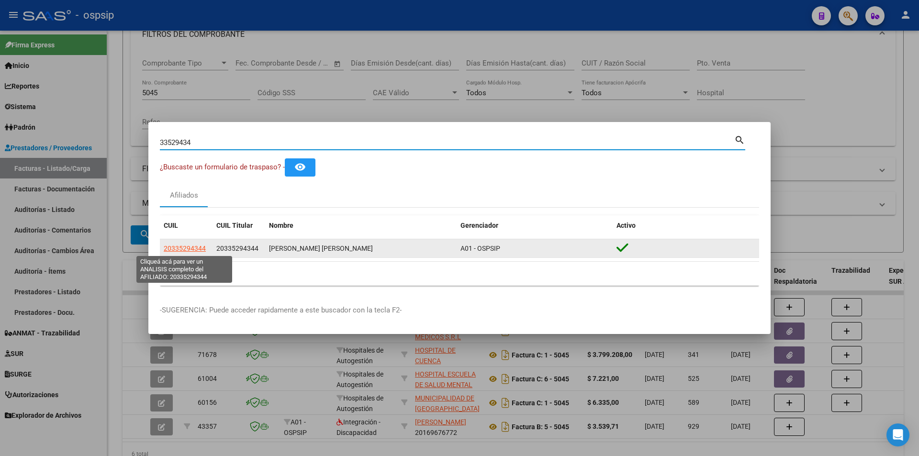
click at [189, 249] on span "20335294344" at bounding box center [185, 248] width 42 height 8
type textarea "20335294344"
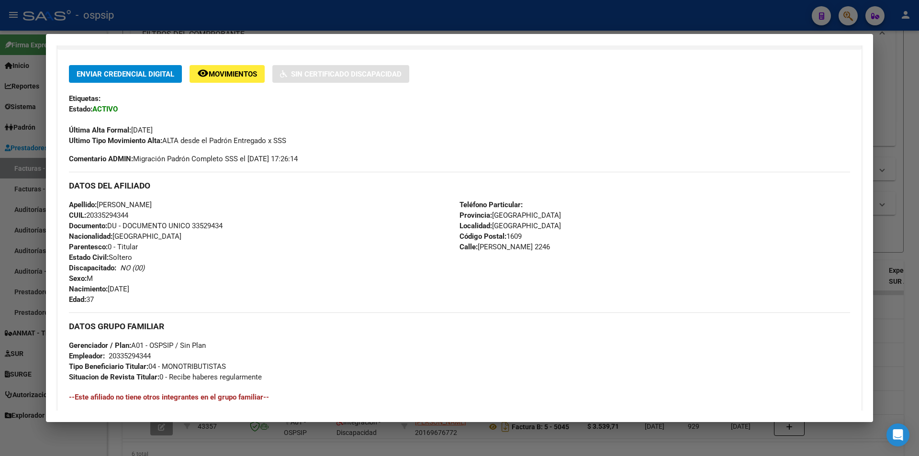
scroll to position [342, 0]
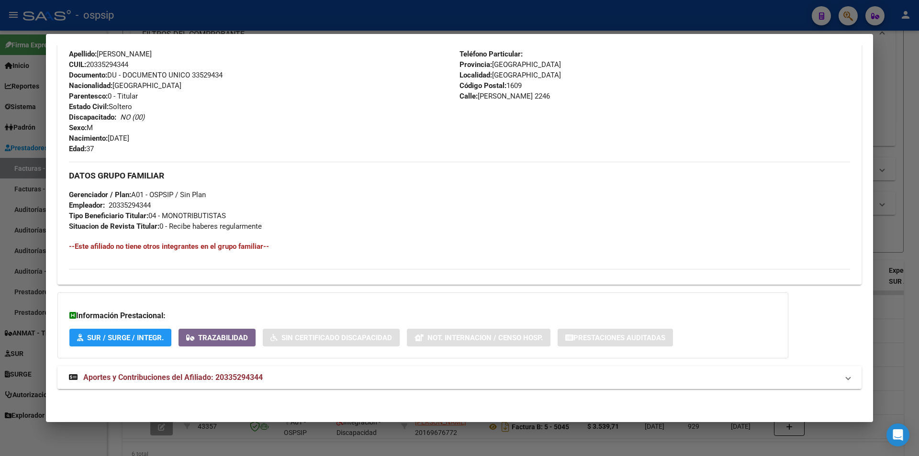
click at [267, 373] on mat-panel-title "Aportes y Contribuciones del Afiliado: 20335294344" at bounding box center [453, 377] width 769 height 11
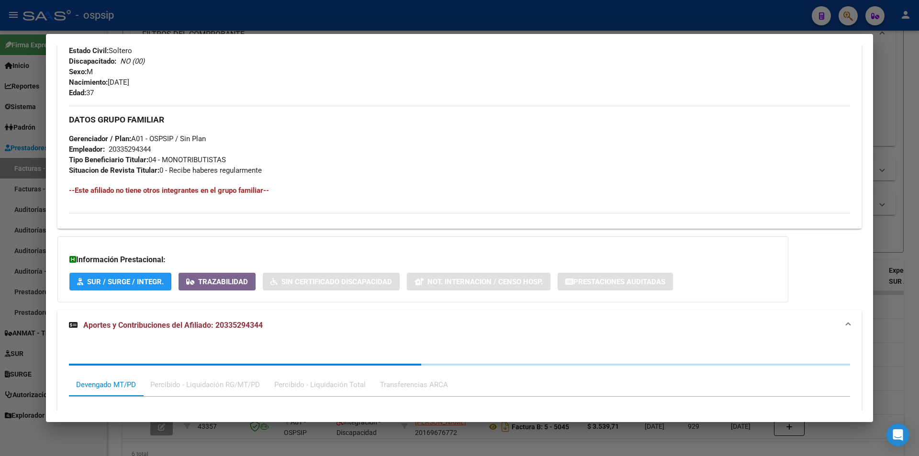
scroll to position [588, 0]
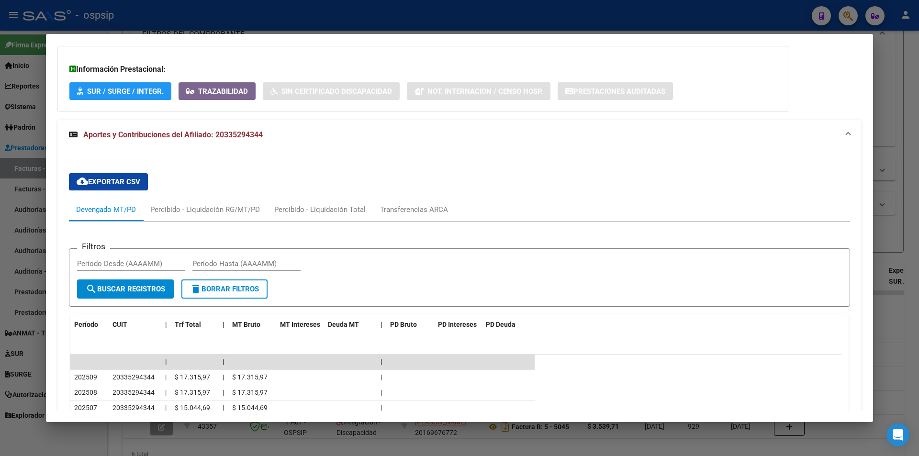
click at [263, 24] on div at bounding box center [459, 228] width 919 height 456
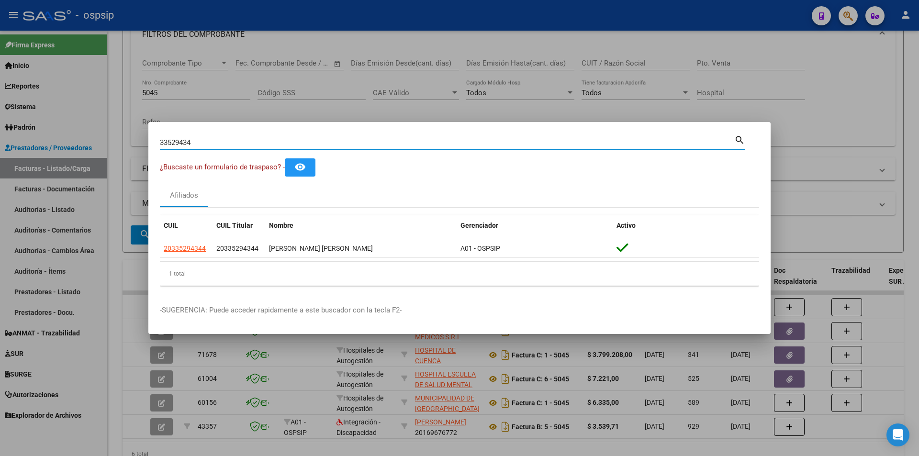
drag, startPoint x: 220, startPoint y: 142, endPoint x: 50, endPoint y: 136, distance: 169.5
click at [50, 136] on div "33529434 Buscar (apellido, dni, cuil, nro traspaso, cuit, obra social) search ¿…" at bounding box center [459, 228] width 919 height 456
type input "58855887"
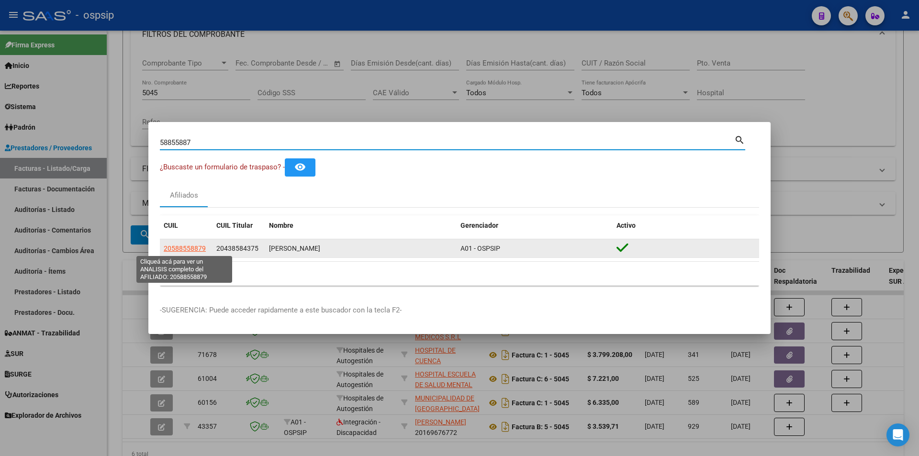
click at [196, 249] on span "20588558879" at bounding box center [185, 248] width 42 height 8
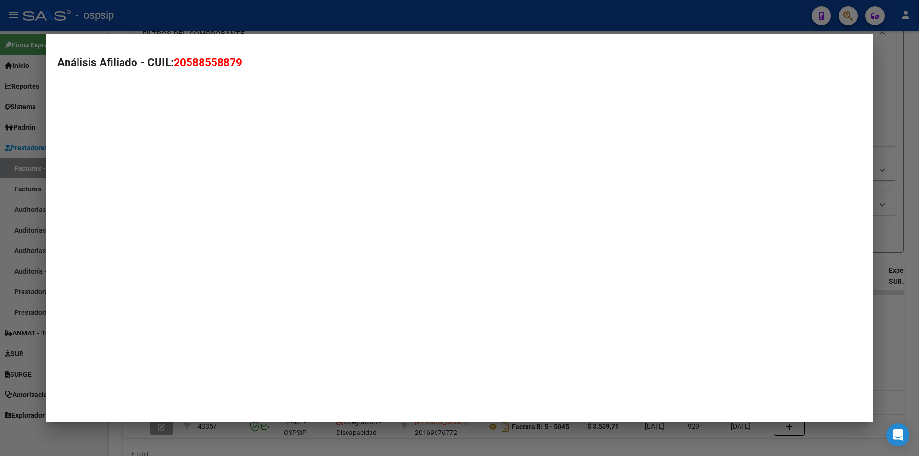
type textarea "20588558879"
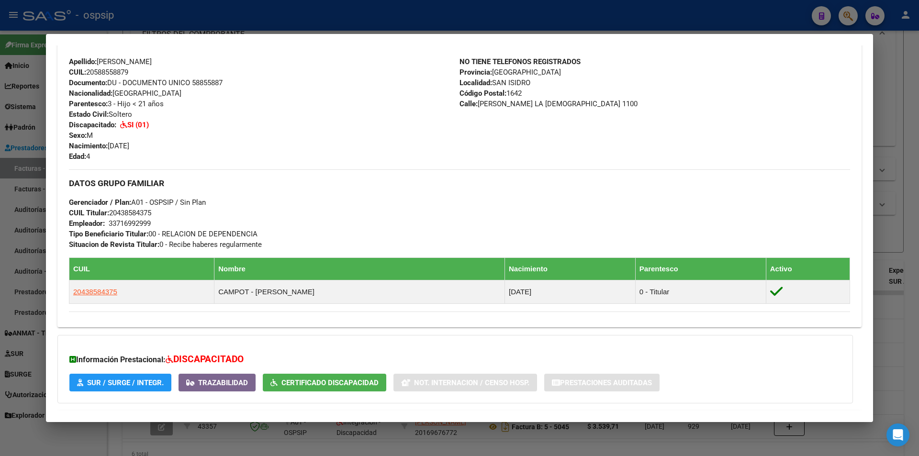
scroll to position [383, 0]
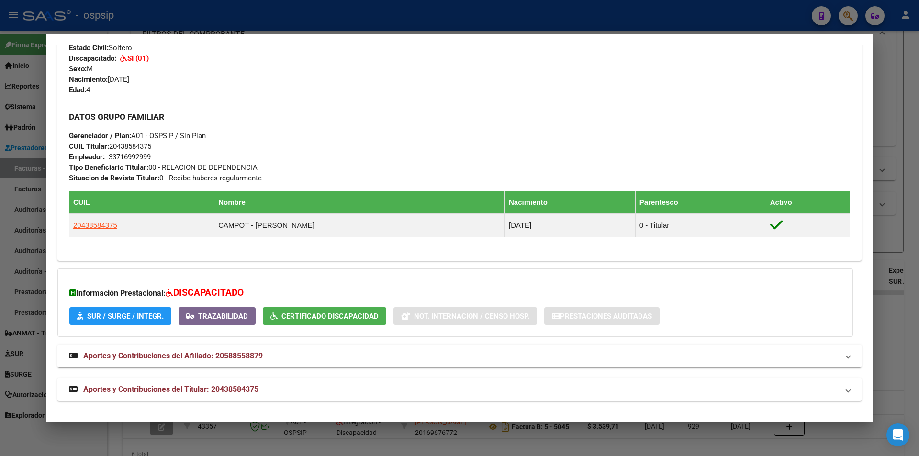
click at [292, 395] on mat-panel-title "Aportes y Contribuciones del Titular: 20438584375" at bounding box center [453, 389] width 769 height 11
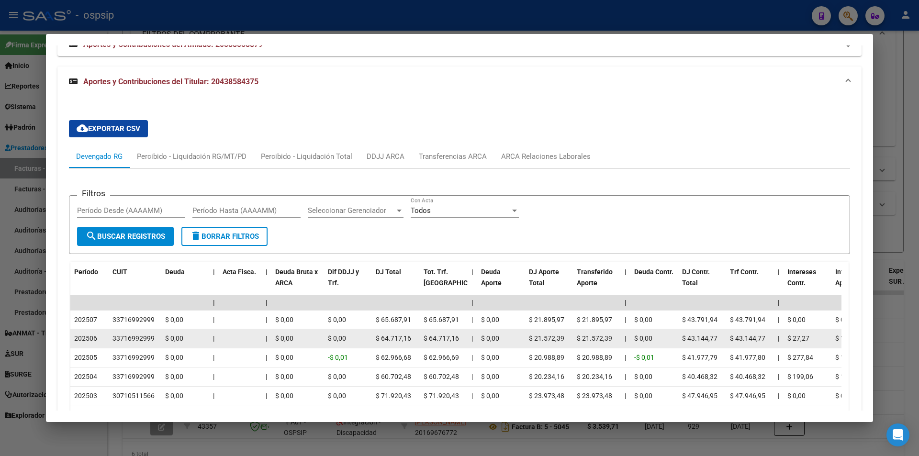
scroll to position [720, 0]
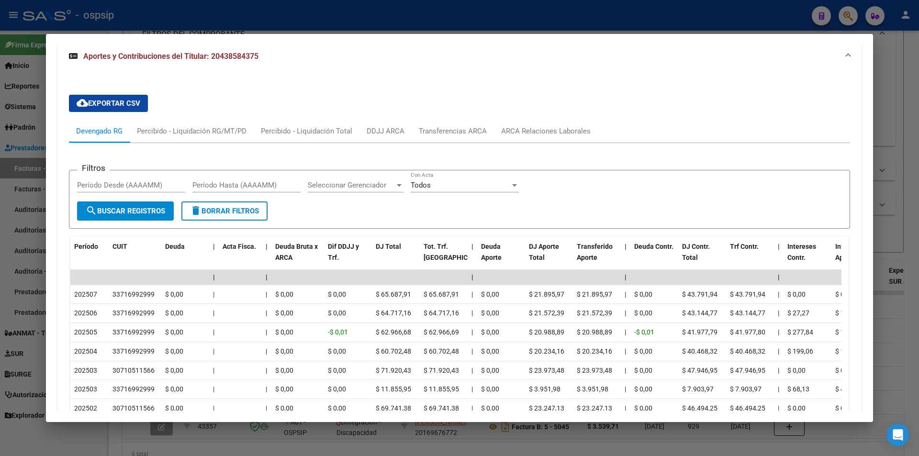
click at [298, 15] on div at bounding box center [459, 228] width 919 height 456
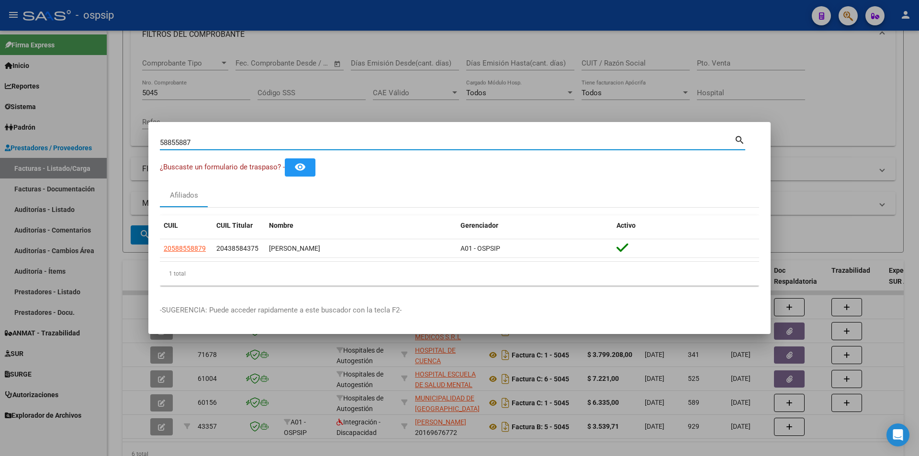
drag, startPoint x: 213, startPoint y: 140, endPoint x: 2, endPoint y: 124, distance: 211.6
click at [2, 124] on div "58855887 Buscar (apellido, dni, cuil, nro traspaso, cuit, obra social) search ¿…" at bounding box center [459, 228] width 919 height 456
type input "95850239"
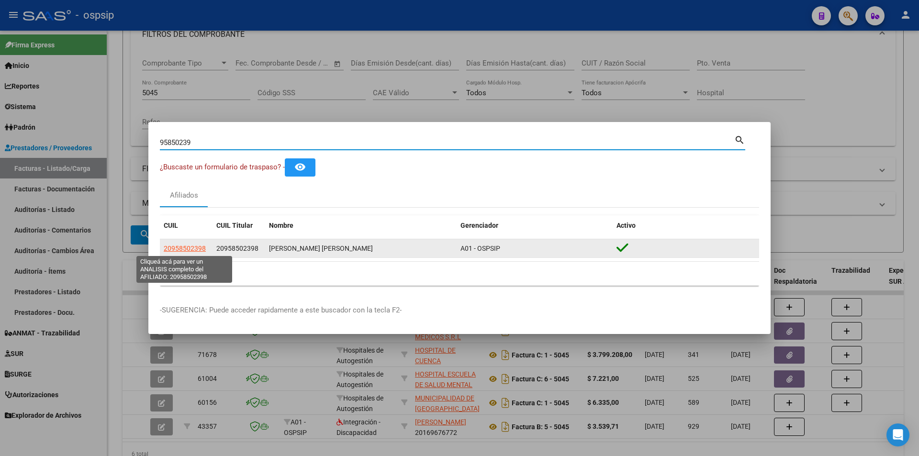
click at [188, 247] on span "20958502398" at bounding box center [185, 248] width 42 height 8
type textarea "20958502398"
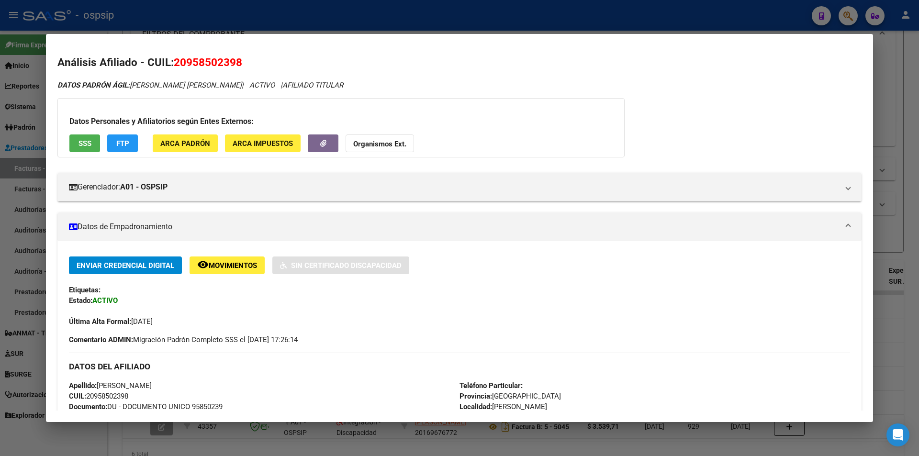
click at [427, 9] on div at bounding box center [459, 228] width 919 height 456
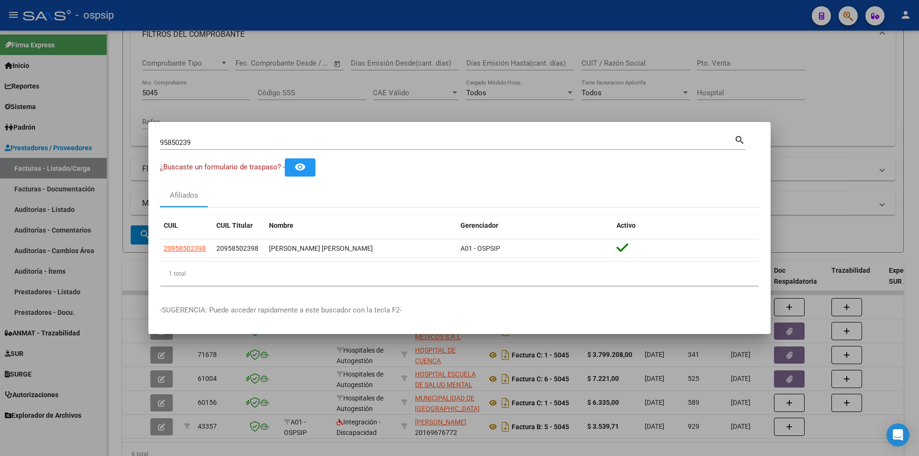
click at [322, 109] on div at bounding box center [459, 228] width 919 height 456
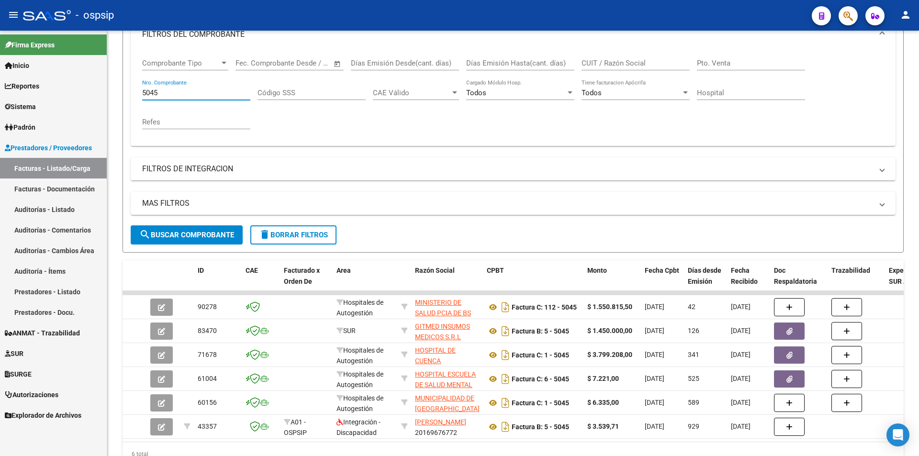
drag, startPoint x: 178, startPoint y: 96, endPoint x: 32, endPoint y: 107, distance: 146.8
click at [32, 107] on mat-sidenav-container "Firma Express Inicio Calendario SSS Instructivos Contacto OS Reportes Egresos D…" at bounding box center [459, 243] width 919 height 425
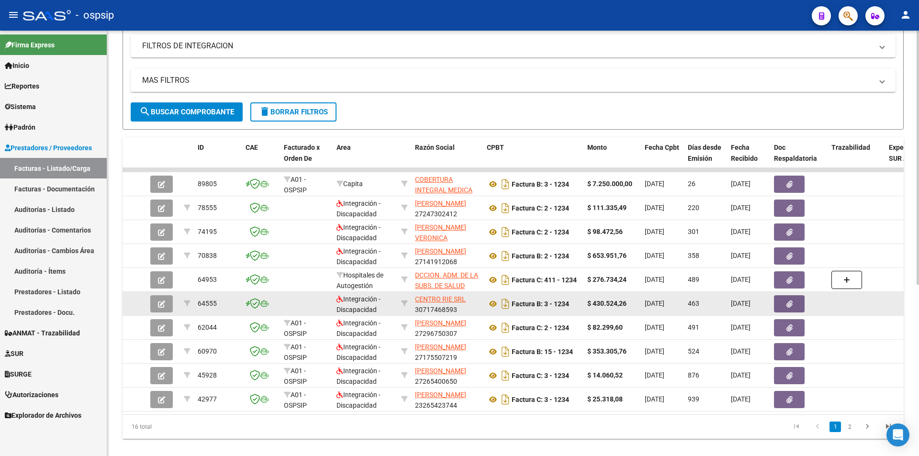
scroll to position [287, 0]
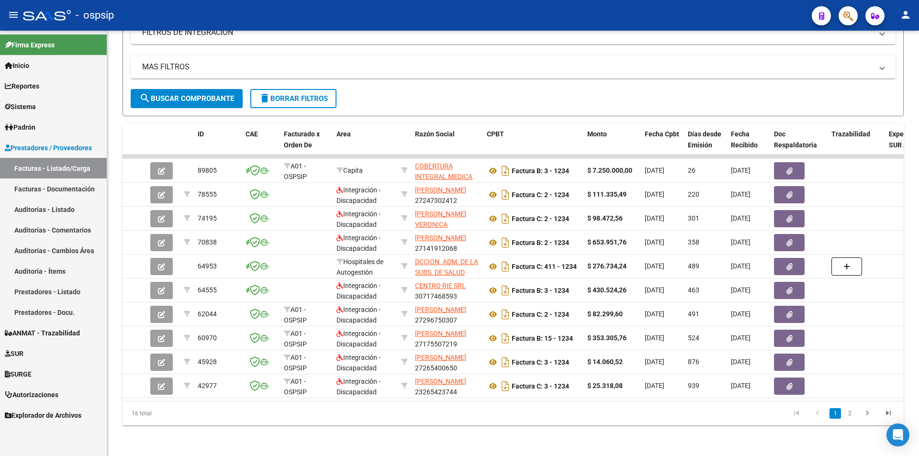
type input "1234"
